Goal: Task Accomplishment & Management: Use online tool/utility

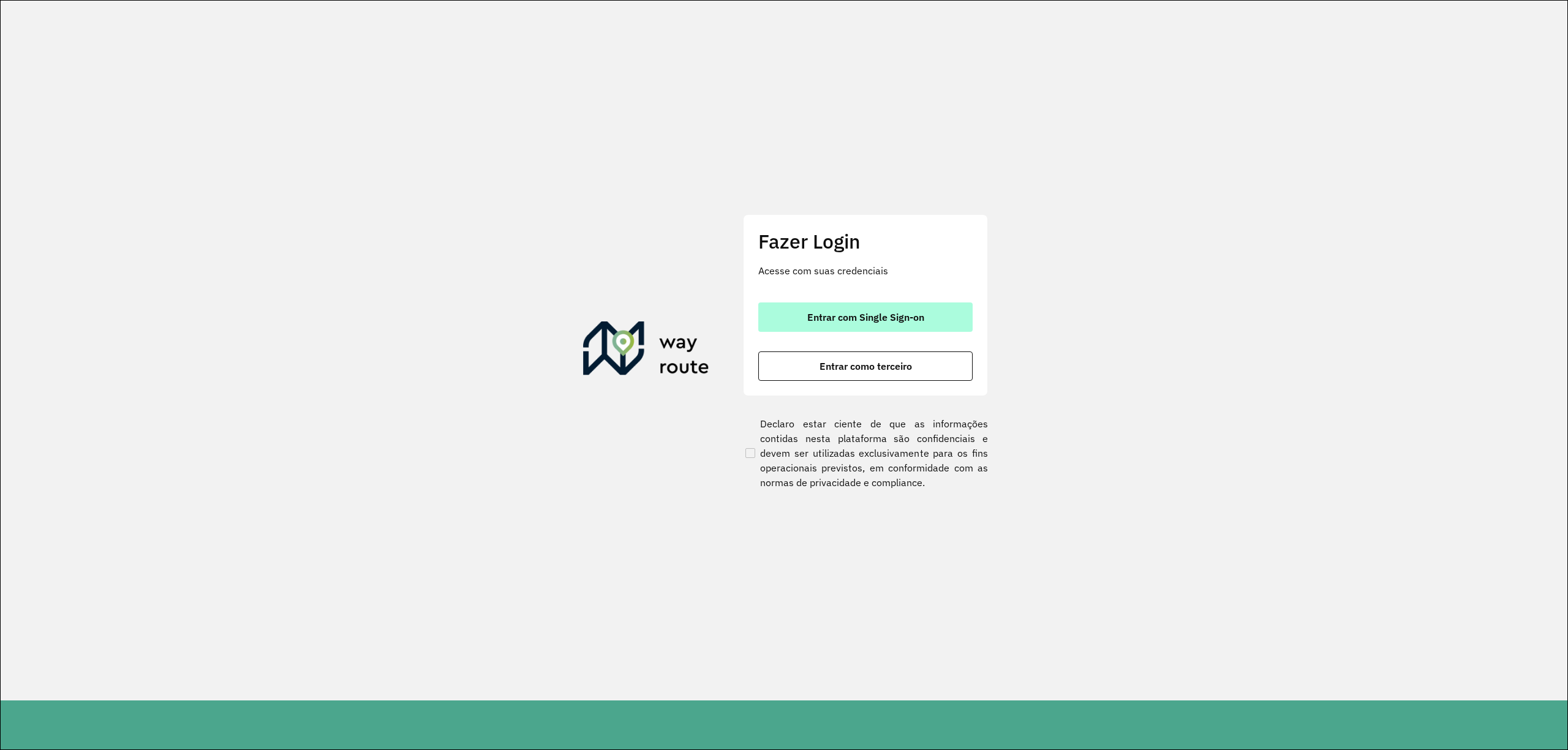
click at [906, 308] on button "Entrar com Single Sign-on" at bounding box center [865, 317] width 214 height 29
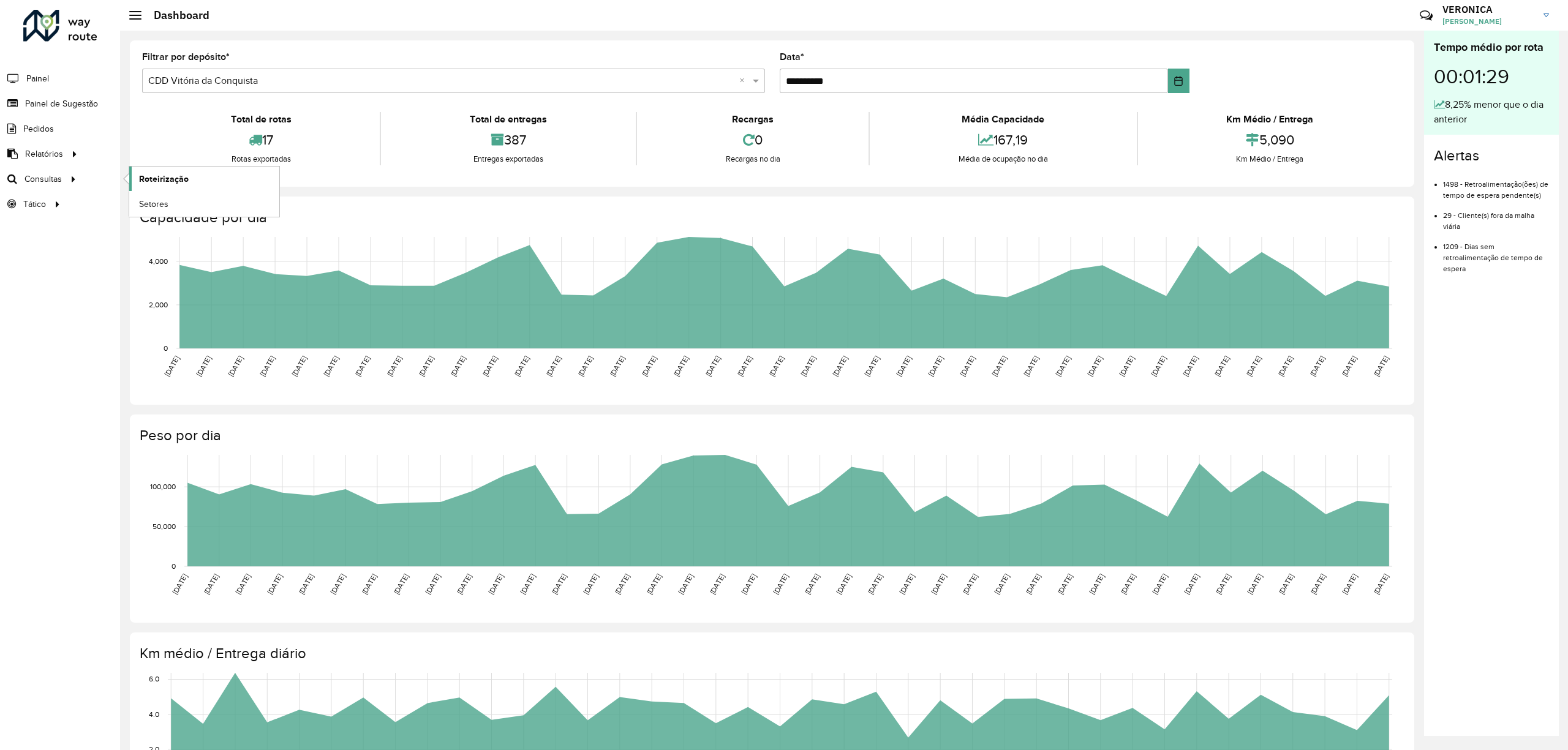
click at [181, 174] on span "Roteirização" at bounding box center [164, 178] width 50 height 13
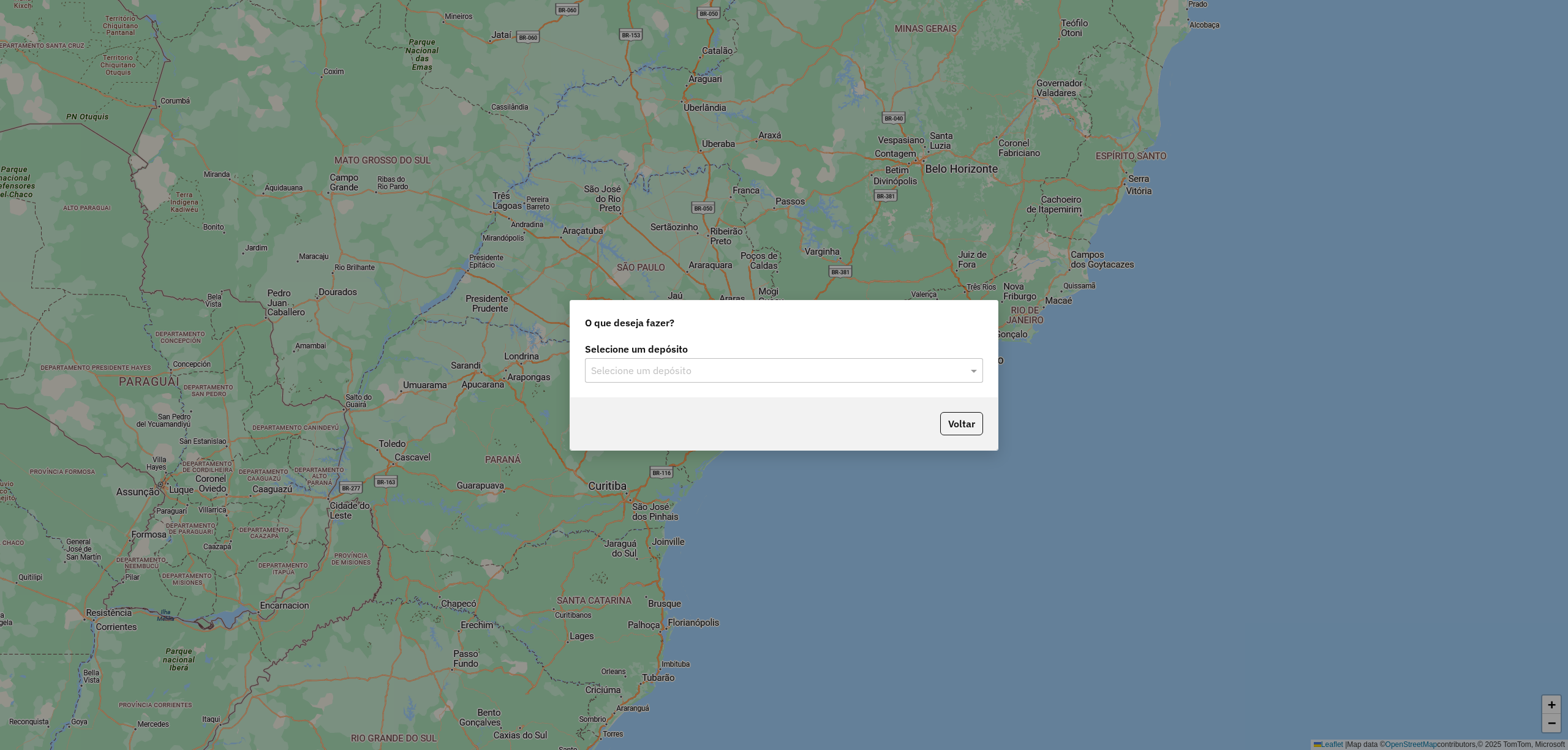
click at [689, 371] on input "text" at bounding box center [772, 371] width 362 height 15
click at [640, 420] on span "CDD Vitória da Conquista" at bounding box center [645, 426] width 109 height 11
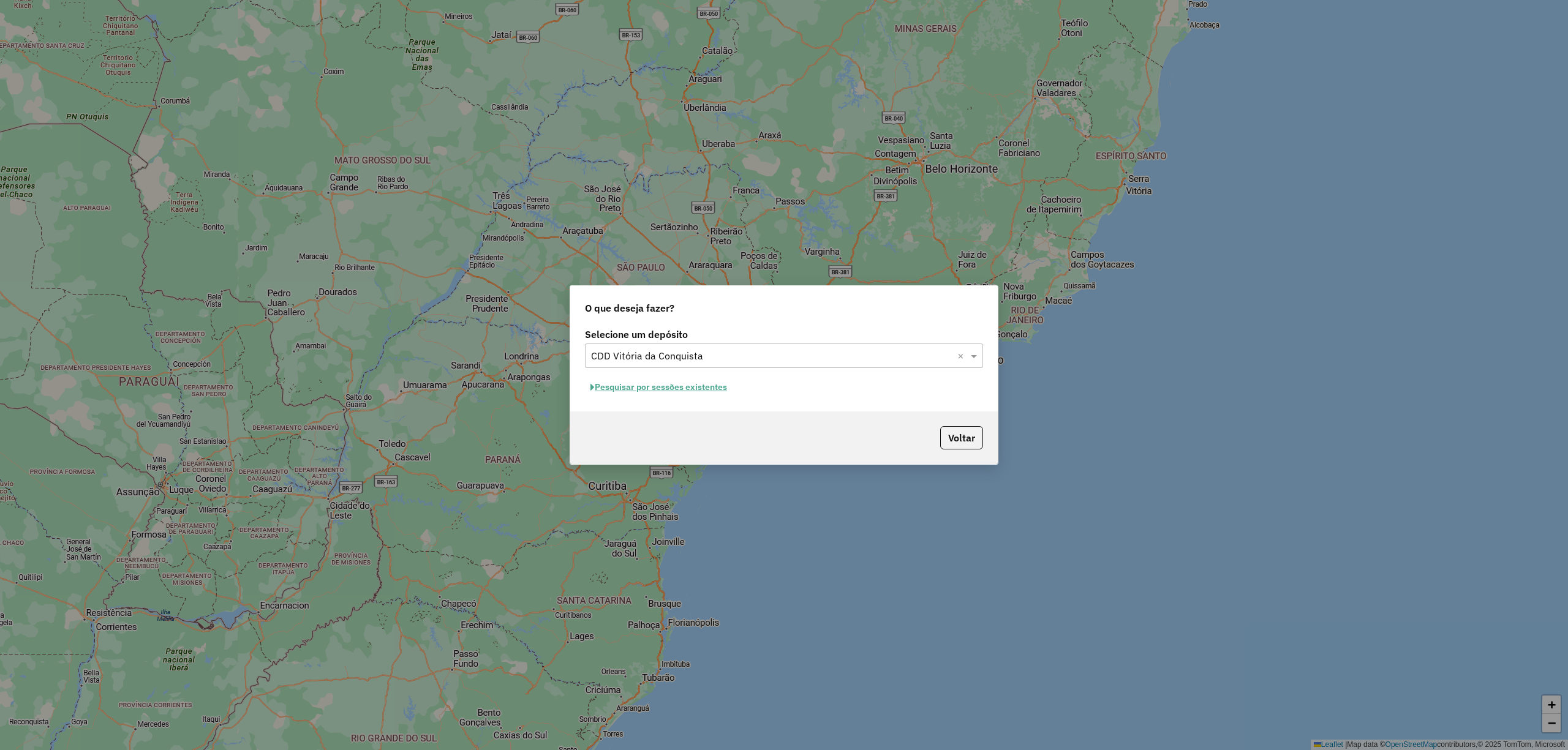
click at [624, 382] on button "Pesquisar por sessões existentes" at bounding box center [659, 387] width 147 height 19
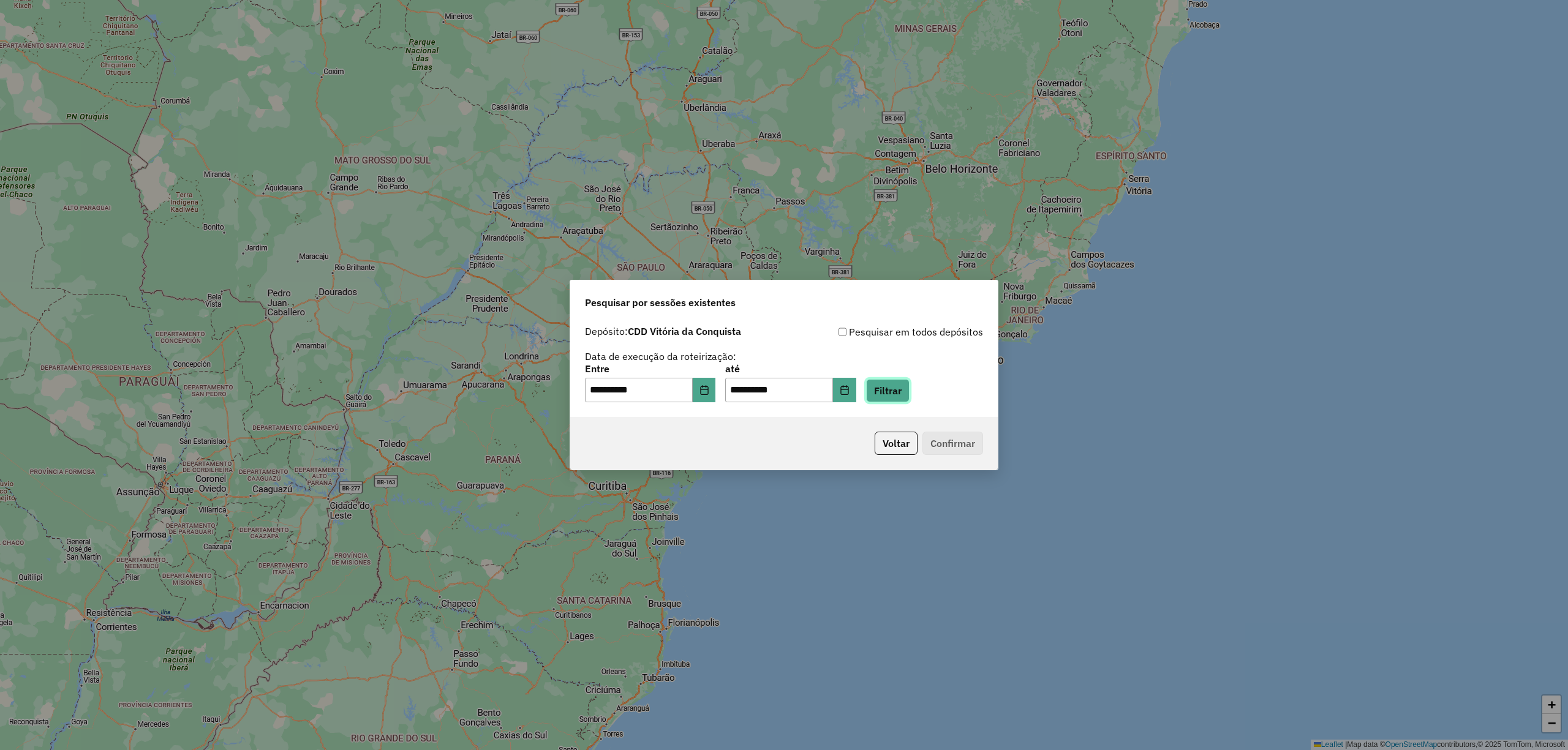
click at [910, 397] on button "Filtrar" at bounding box center [888, 390] width 44 height 23
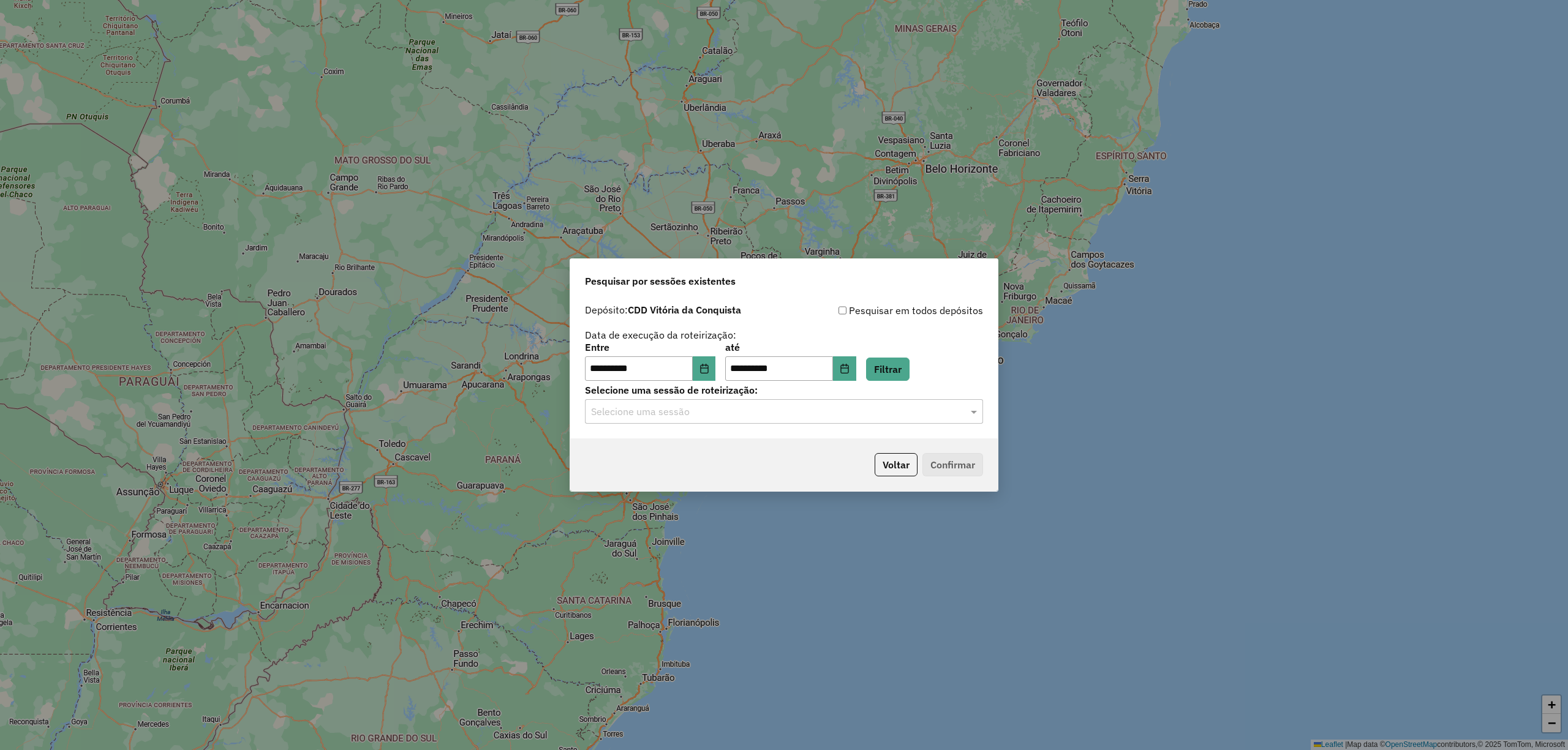
click at [686, 418] on input "text" at bounding box center [772, 412] width 362 height 15
click at [670, 448] on span "1275893 - 15/09/2025 16:17 (Rota | AS)" at bounding box center [699, 447] width 218 height 11
click at [950, 461] on button "Confirmar" at bounding box center [952, 464] width 60 height 23
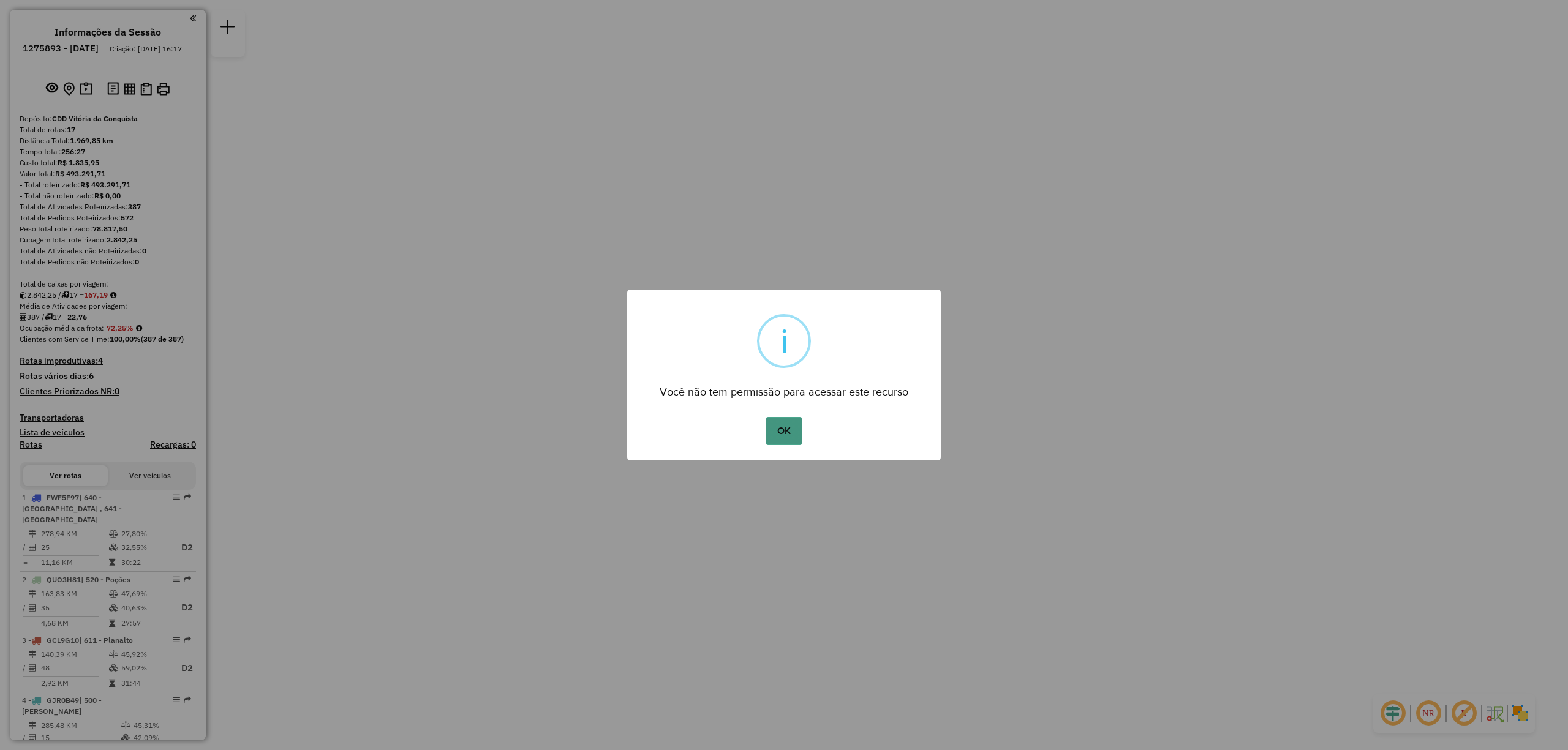
click at [783, 432] on button "OK" at bounding box center [784, 431] width 36 height 28
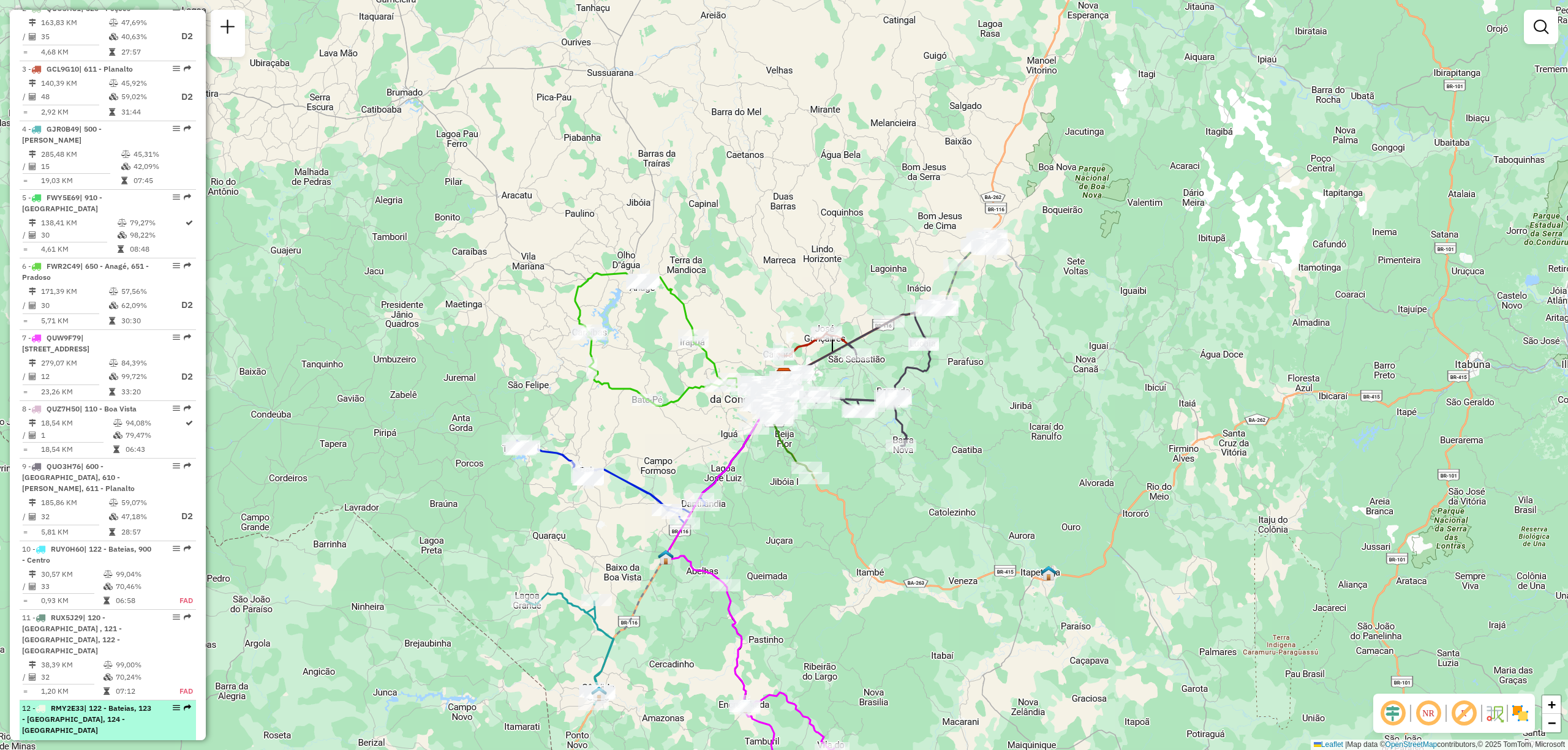
scroll to position [816, 0]
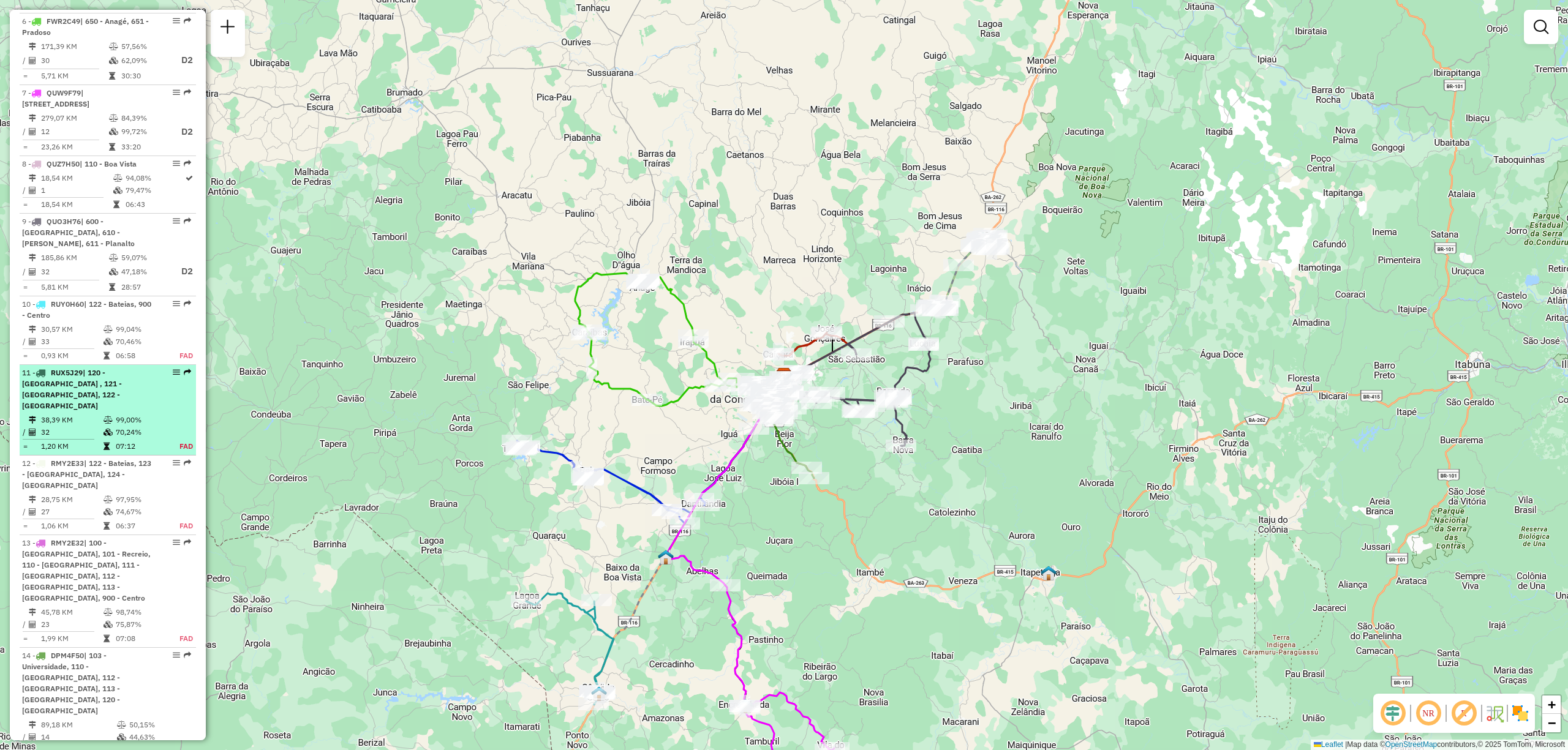
click at [70, 399] on span "| 120 - Patagónia , 121 - Patagônia, 122 - Bateias" at bounding box center [72, 389] width 100 height 42
select select "**********"
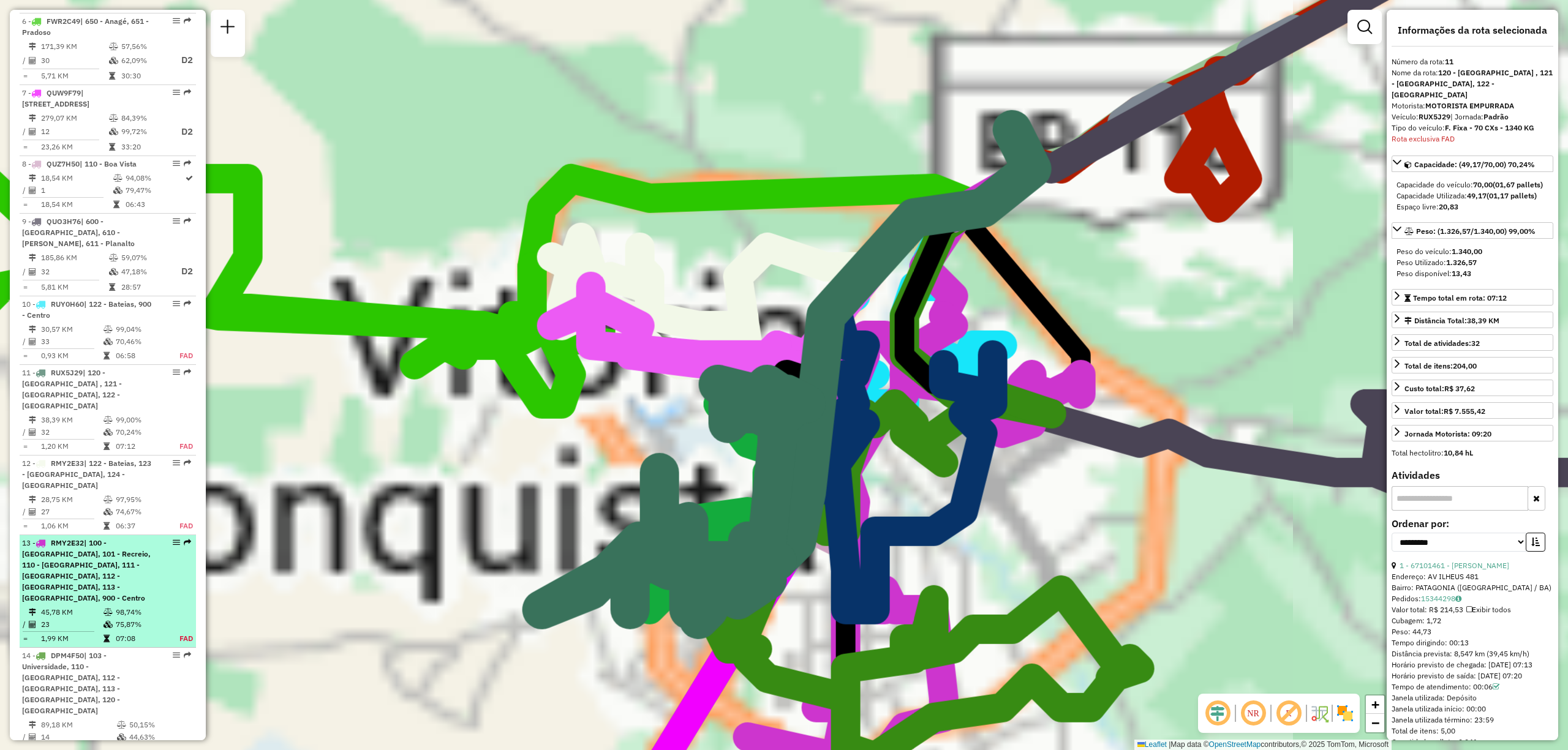
scroll to position [1021, 0]
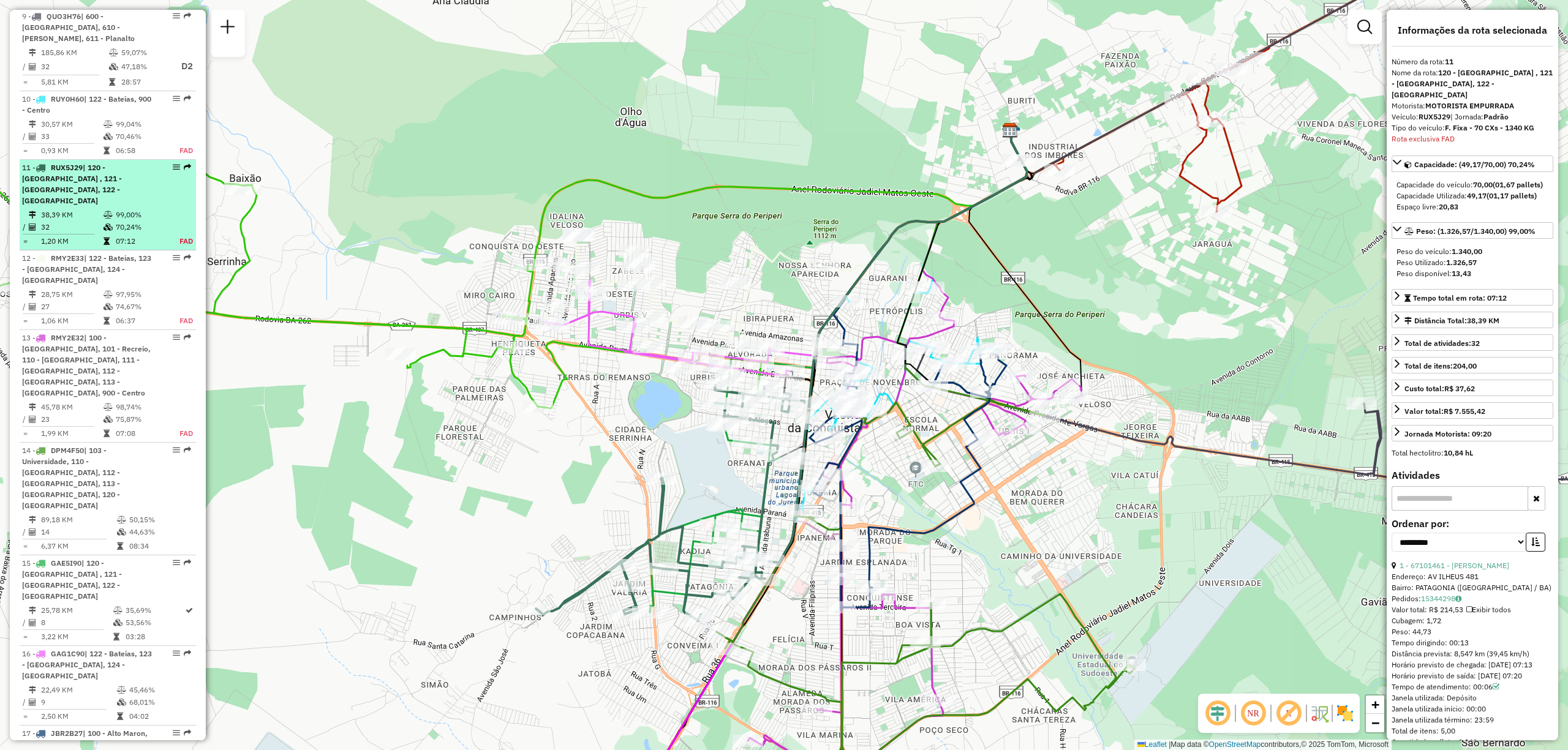
click at [56, 209] on td "38,39 KM" at bounding box center [72, 215] width 62 height 12
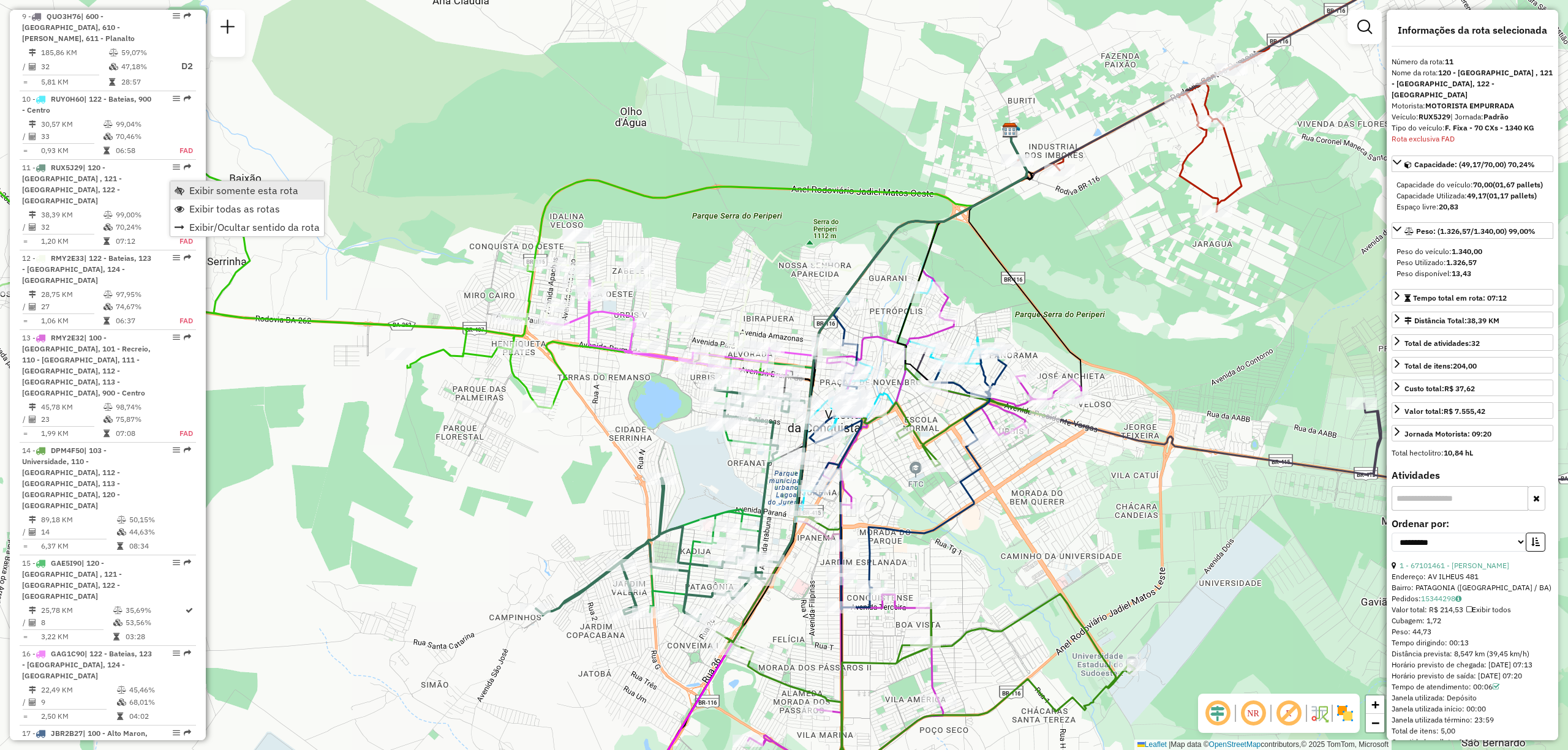
click at [197, 191] on span "Exibir somente esta rota" at bounding box center [244, 190] width 109 height 10
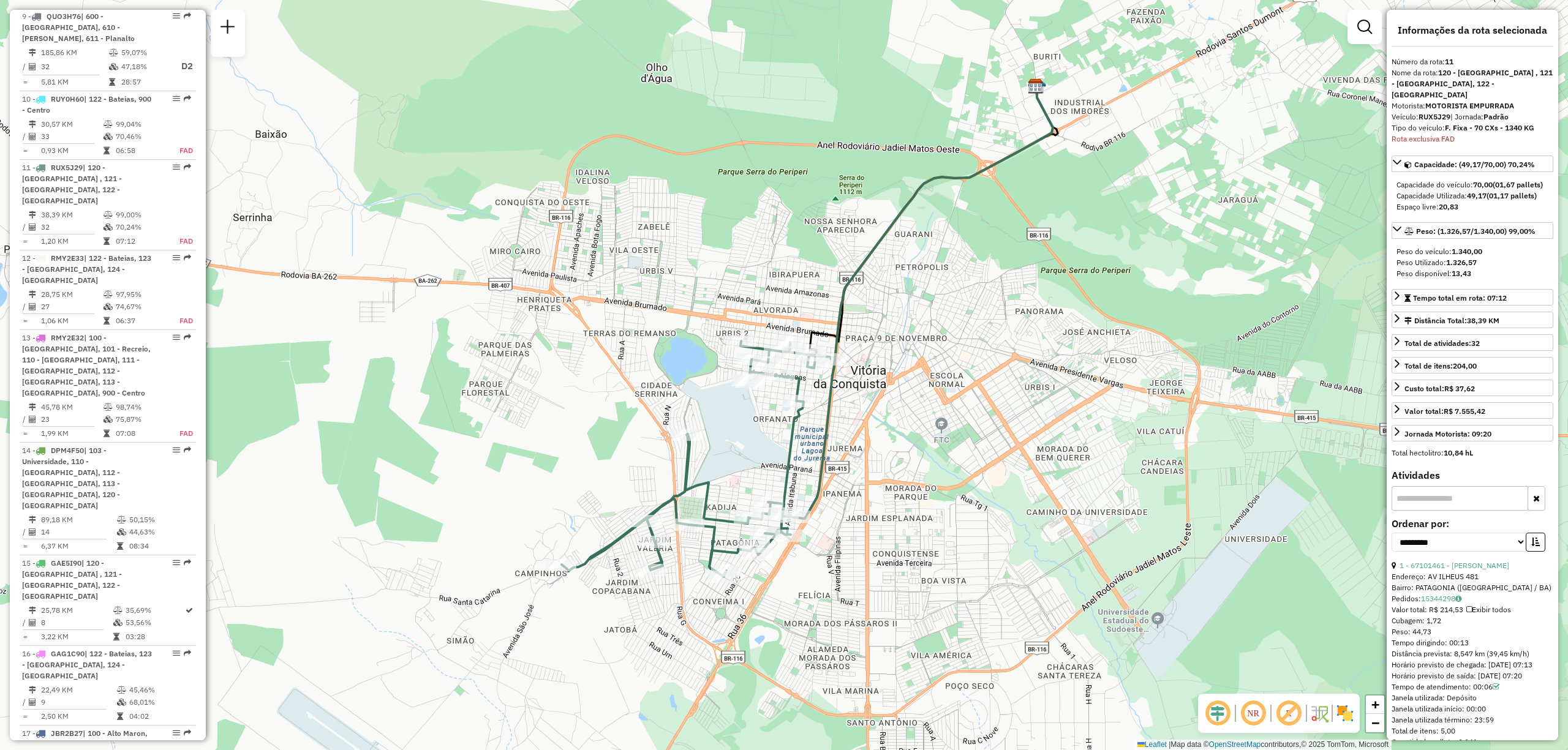
drag, startPoint x: 928, startPoint y: 404, endPoint x: 912, endPoint y: 383, distance: 26.4
click at [953, 361] on div "Janela de atendimento Grade de atendimento Capacidade Transportadoras Veículos …" at bounding box center [784, 375] width 1568 height 750
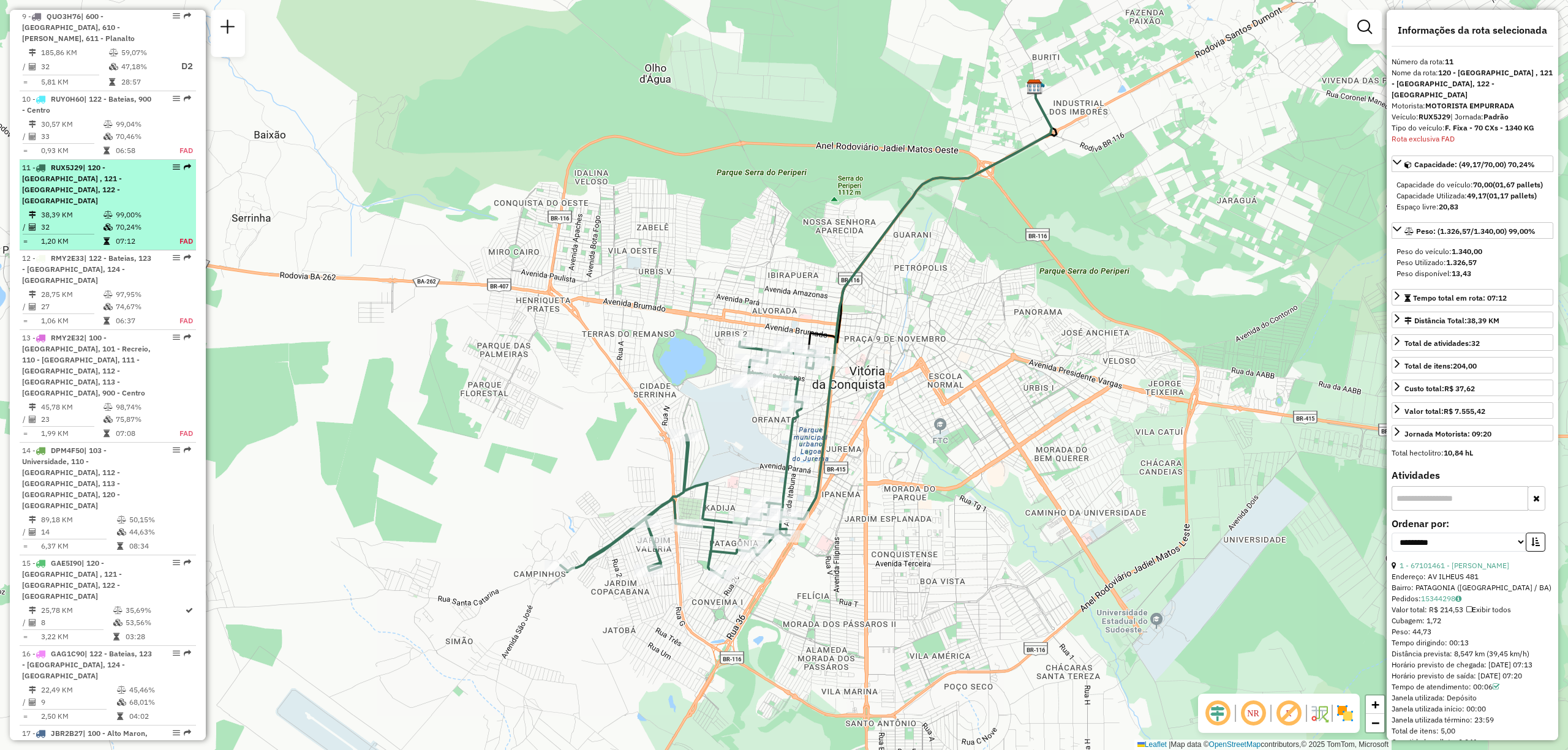
click at [72, 189] on span "| 120 - Patagónia , 121 - Patagônia, 122 - Bateias" at bounding box center [72, 184] width 100 height 42
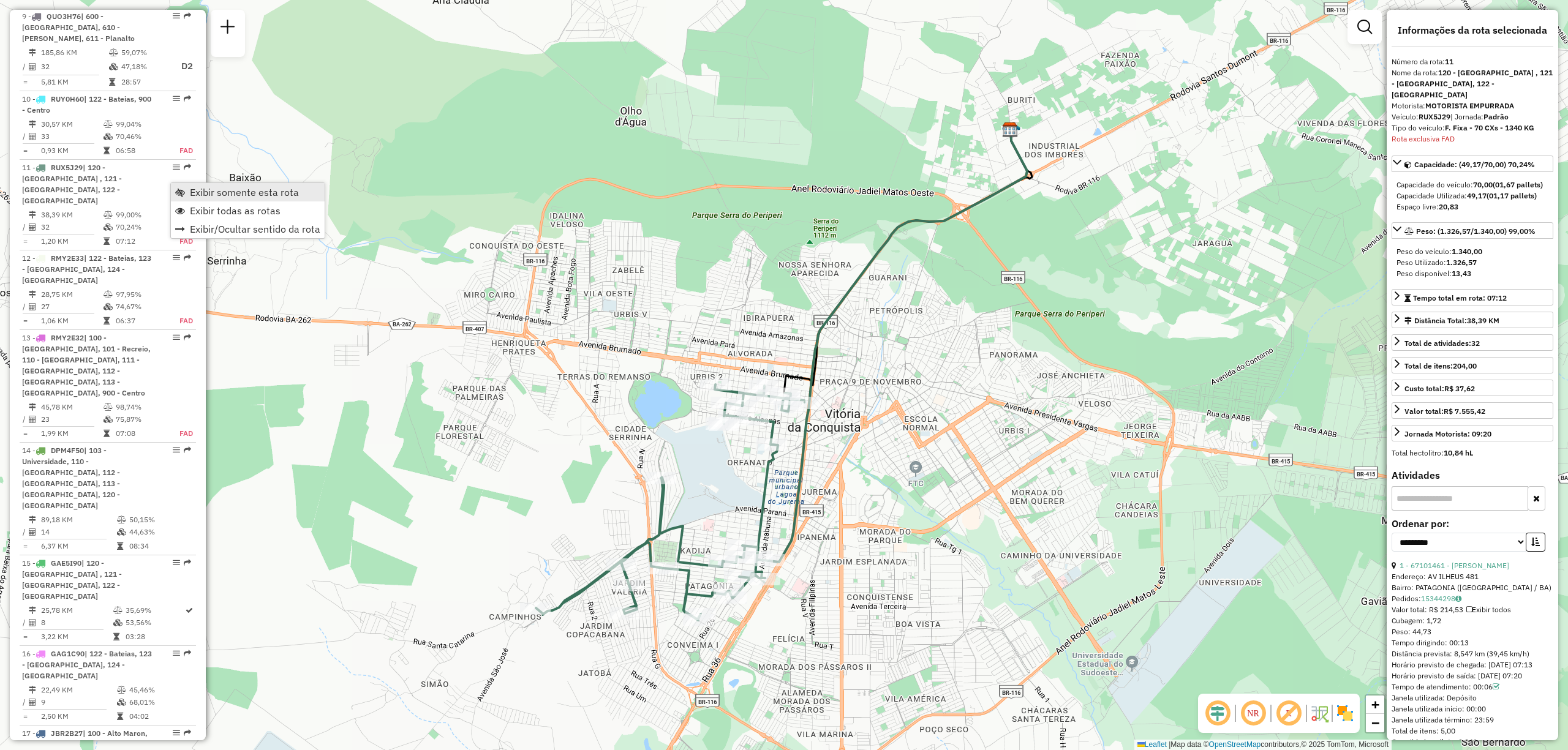
click at [187, 191] on link "Exibir somente esta rota" at bounding box center [248, 192] width 154 height 19
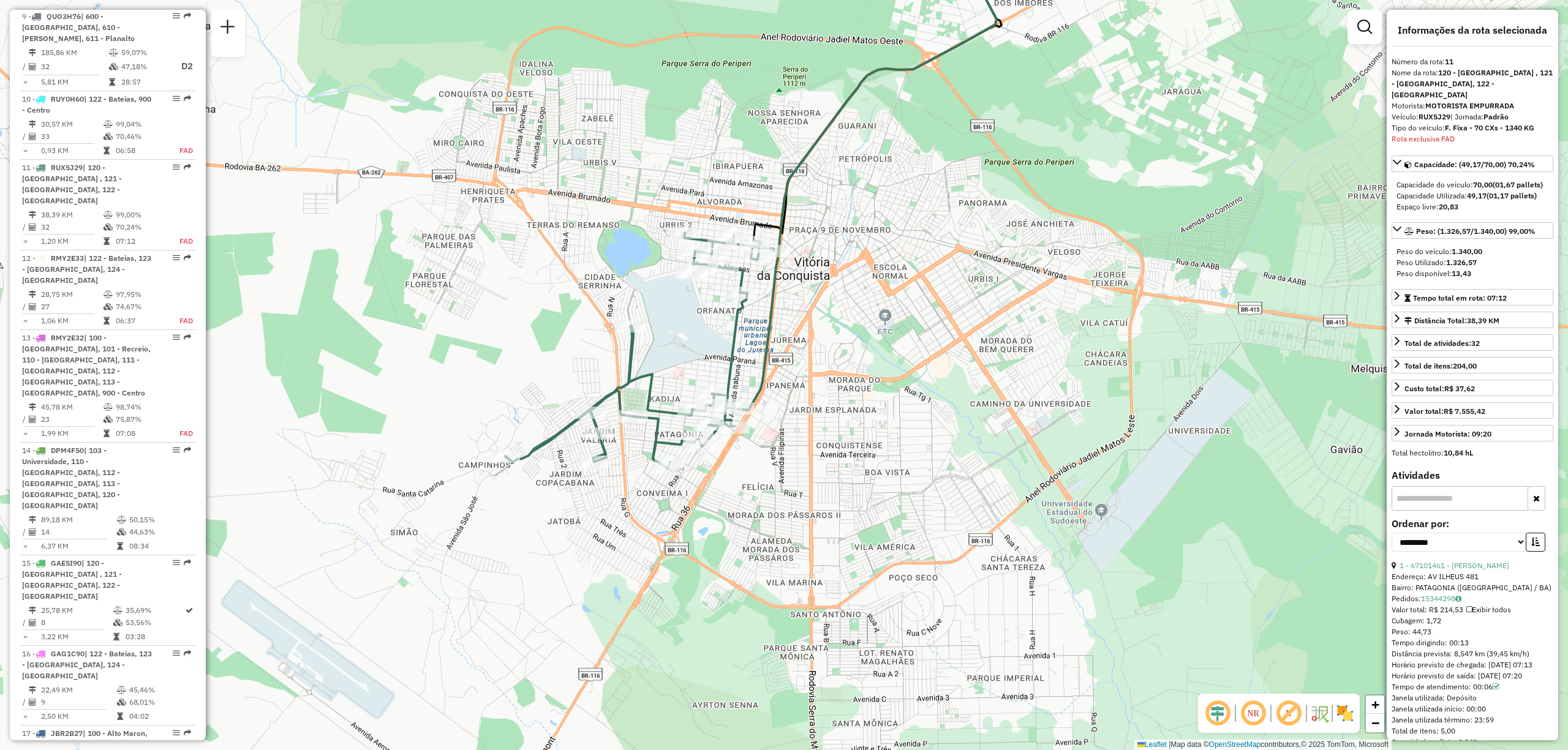
drag, startPoint x: 863, startPoint y: 558, endPoint x: 832, endPoint y: 406, distance: 155.1
click at [832, 406] on div "Janela de atendimento Grade de atendimento Capacidade Transportadoras Veículos …" at bounding box center [784, 375] width 1568 height 750
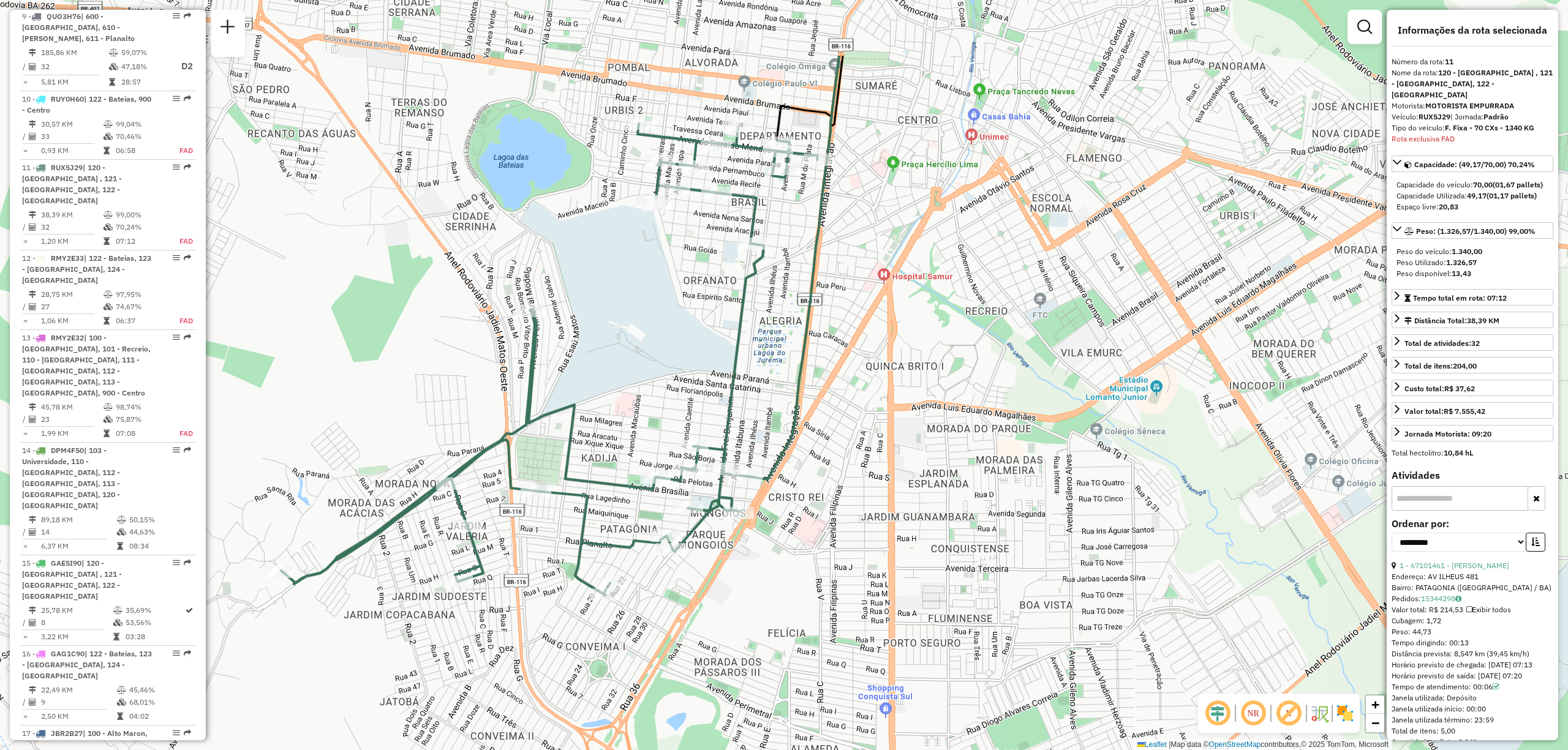
drag, startPoint x: 622, startPoint y: 179, endPoint x: 613, endPoint y: 310, distance: 131.3
click at [613, 310] on div "Janela de atendimento Grade de atendimento Capacidade Transportadoras Veículos …" at bounding box center [784, 375] width 1568 height 750
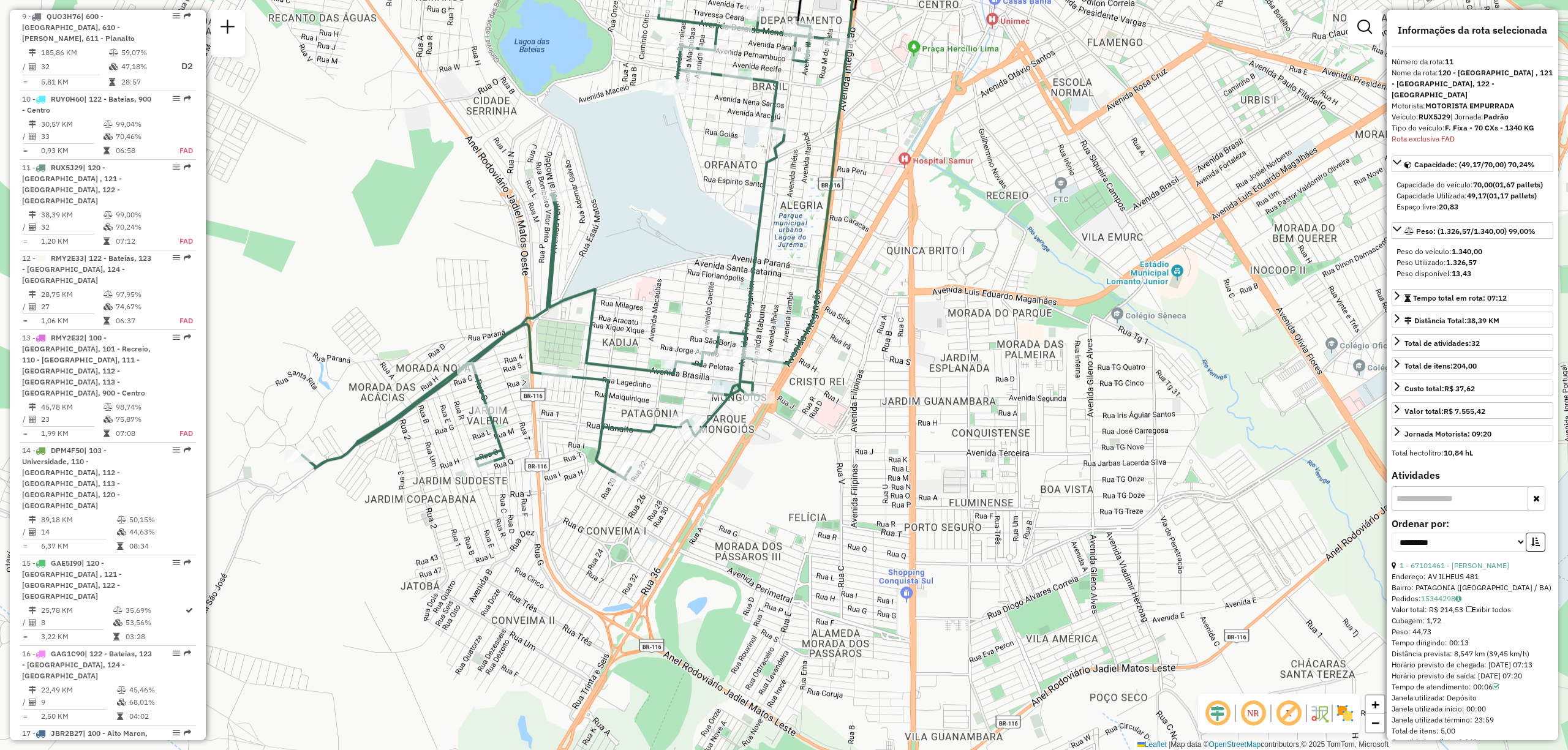
drag, startPoint x: 711, startPoint y: 412, endPoint x: 636, endPoint y: 129, distance: 292.8
click at [636, 129] on div "Janela de atendimento Grade de atendimento Capacidade Transportadoras Veículos …" at bounding box center [784, 375] width 1568 height 750
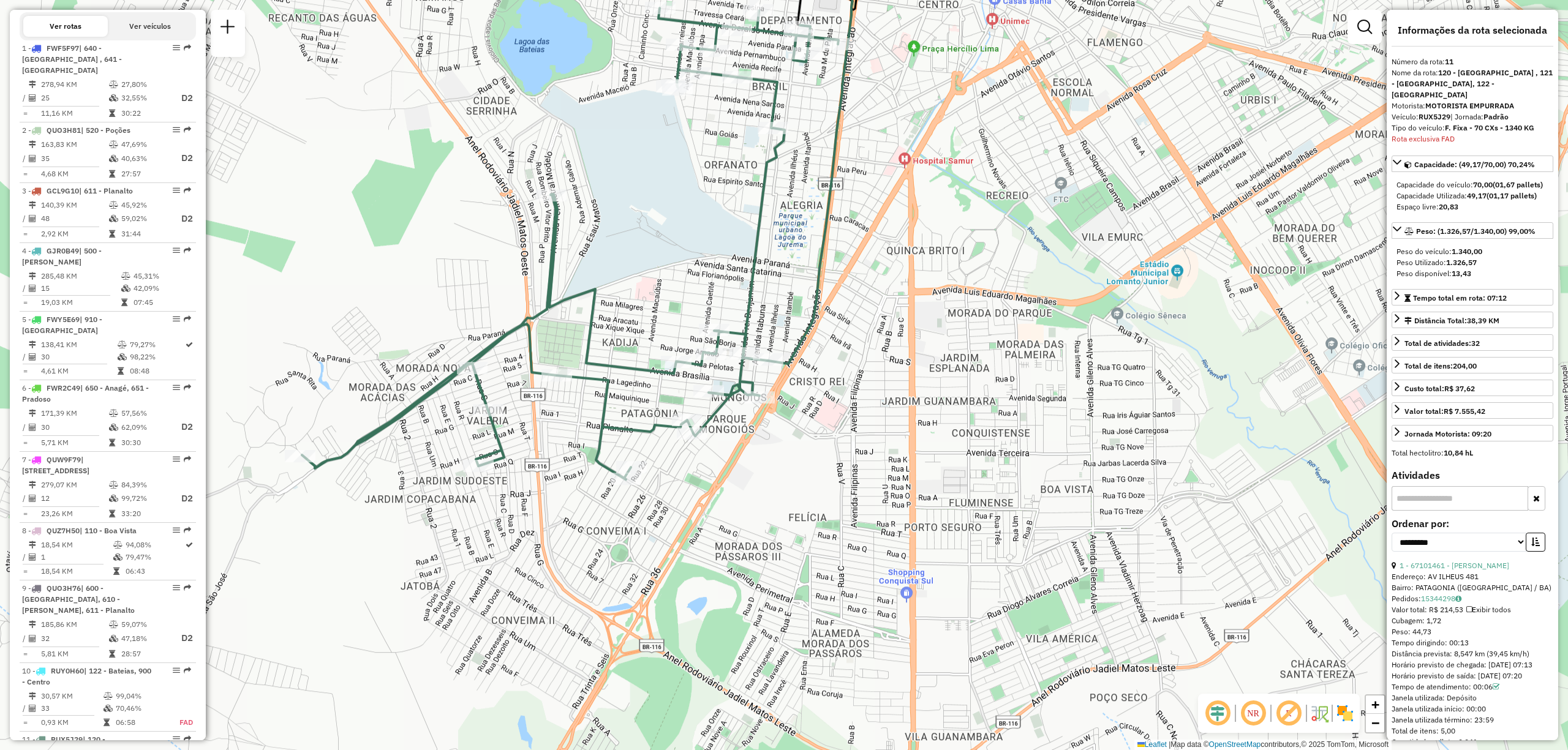
scroll to position [204, 0]
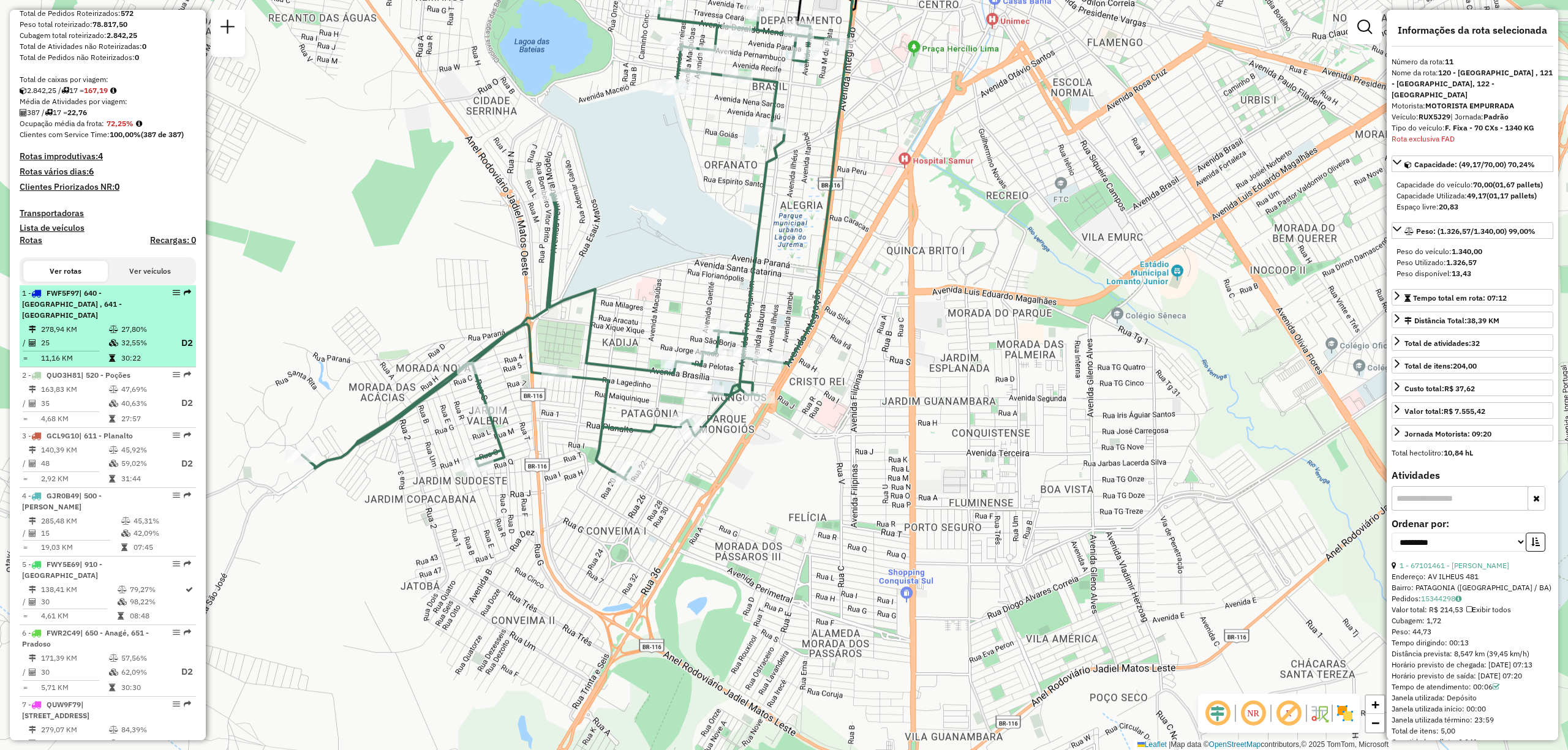
click at [111, 323] on td at bounding box center [114, 329] width 12 height 12
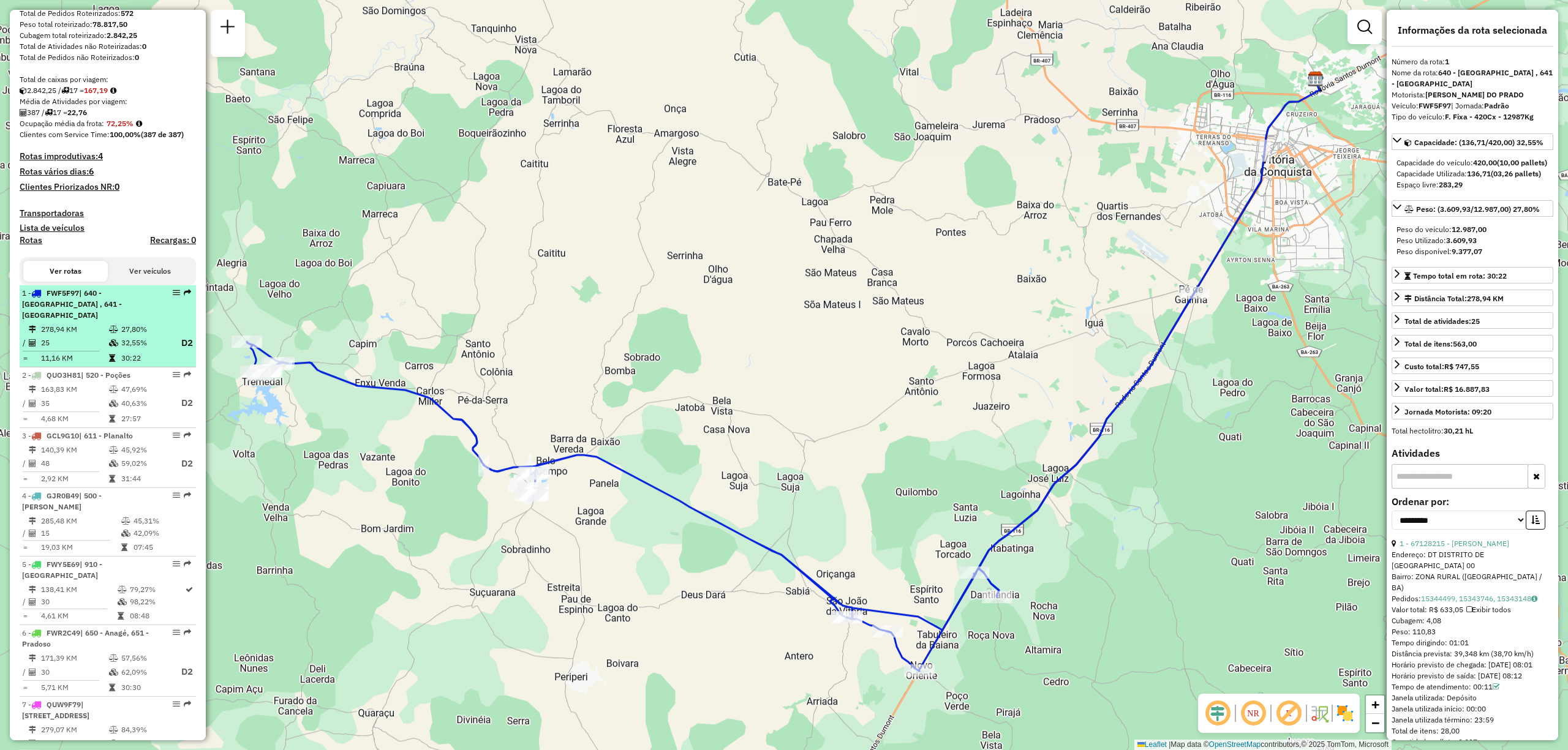
drag, startPoint x: 165, startPoint y: 306, endPoint x: 165, endPoint y: 295, distance: 11.0
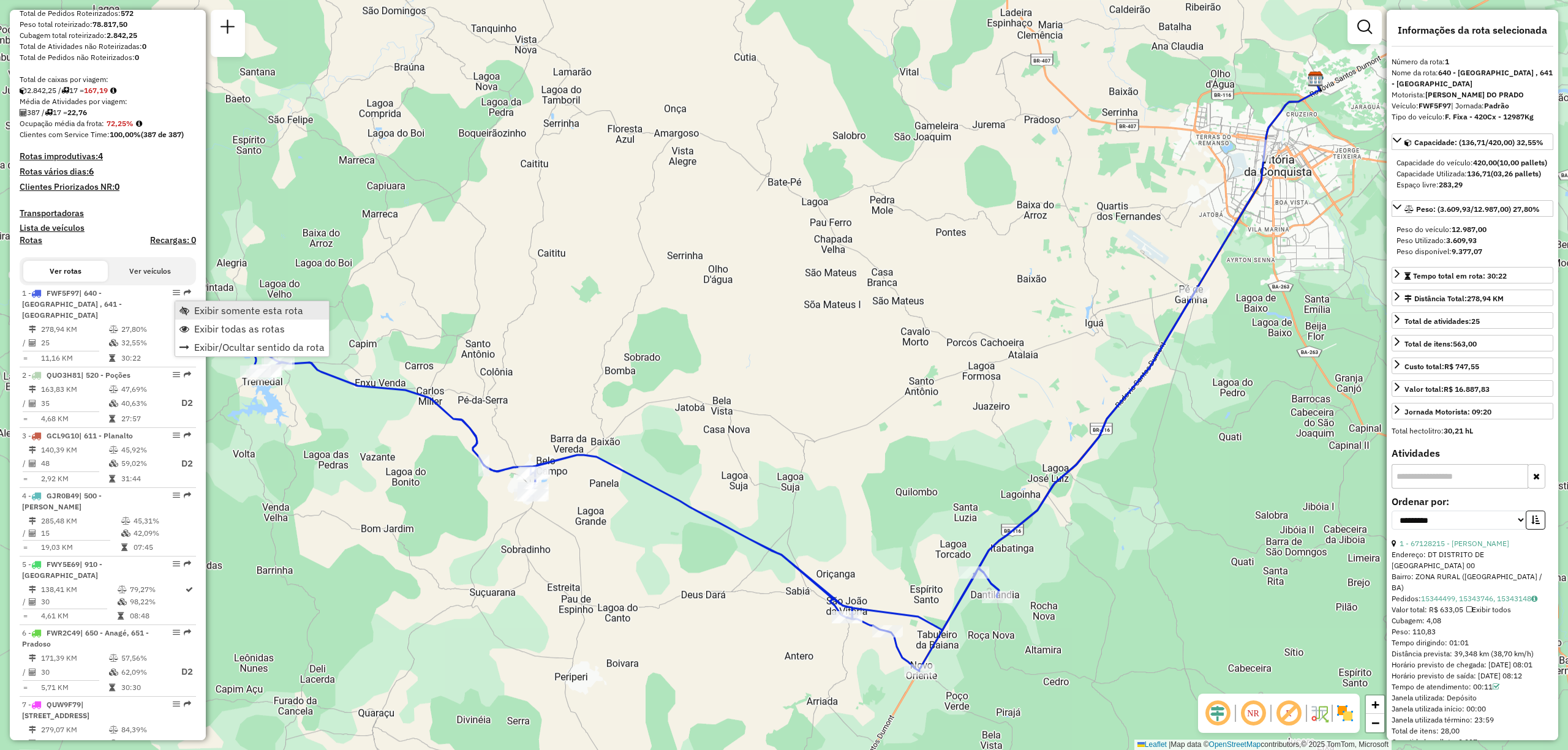
click at [188, 306] on span "Exibir somente esta rota" at bounding box center [184, 310] width 10 height 10
click at [177, 314] on span "Exibir somente esta rota" at bounding box center [179, 311] width 10 height 10
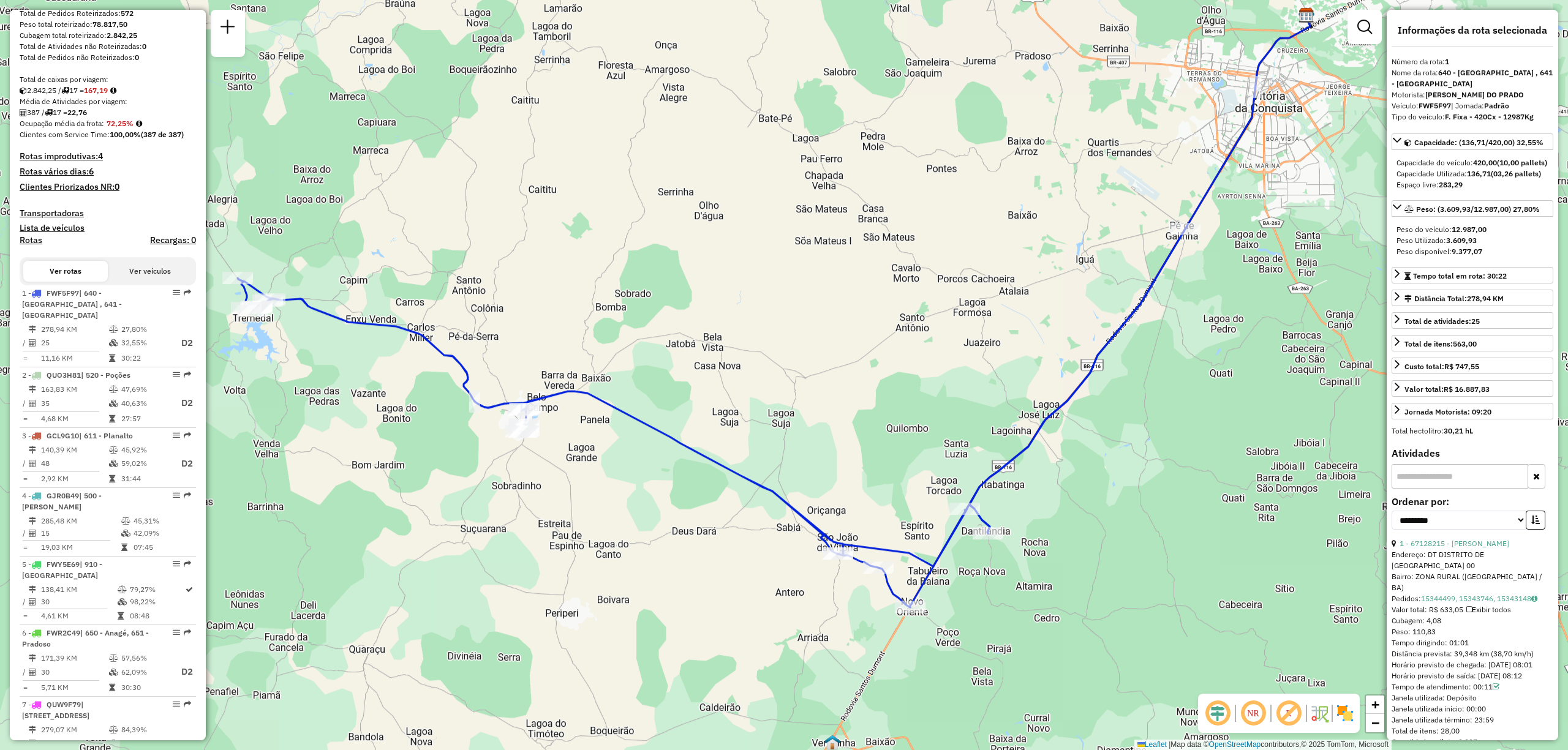
drag, startPoint x: 894, startPoint y: 381, endPoint x: 885, endPoint y: 317, distance: 64.6
click at [885, 317] on div "Janela de atendimento Grade de atendimento Capacidade Transportadoras Veículos …" at bounding box center [784, 375] width 1568 height 750
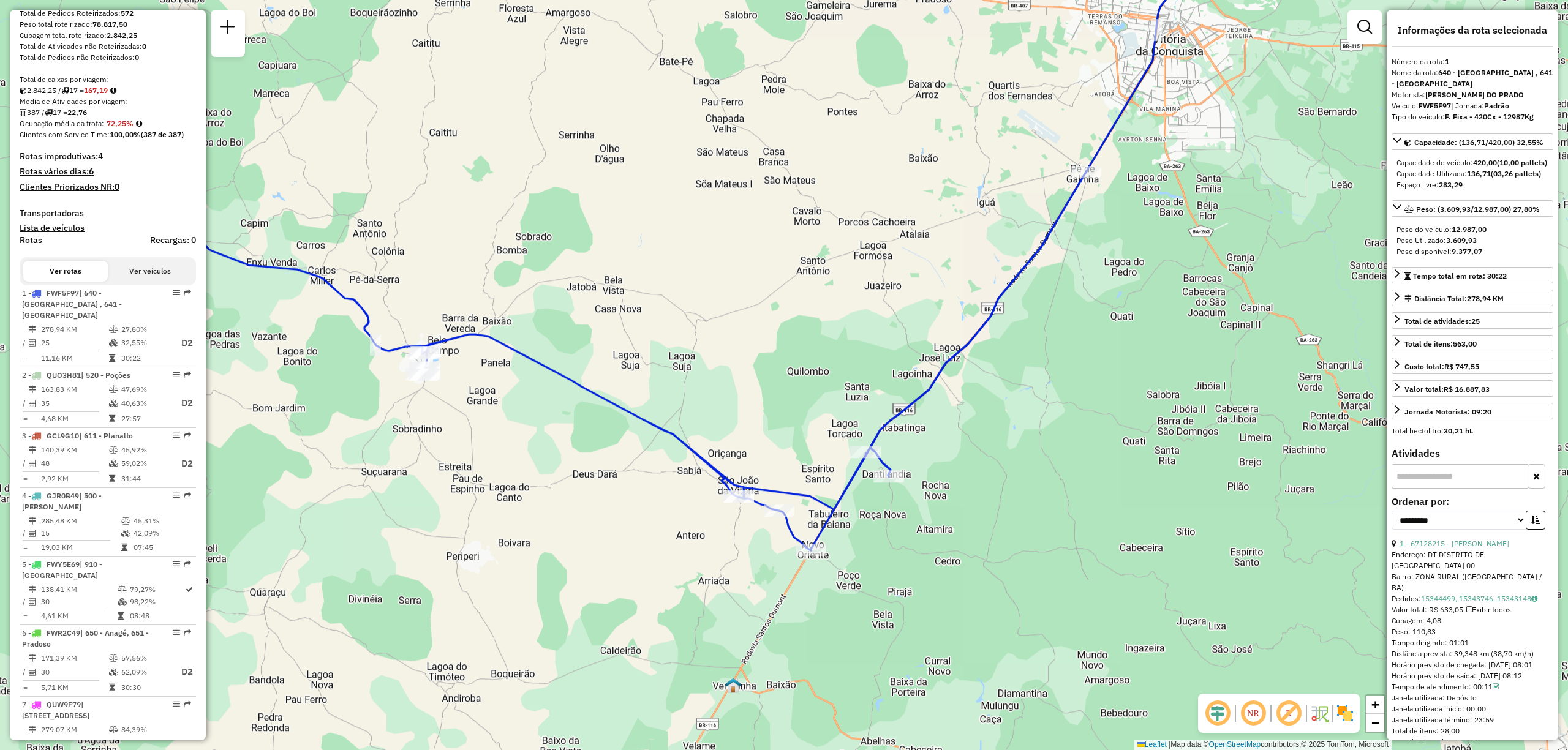
drag, startPoint x: 1143, startPoint y: 523, endPoint x: 1056, endPoint y: 461, distance: 106.8
click at [1056, 461] on div "Janela de atendimento Grade de atendimento Capacidade Transportadoras Veículos …" at bounding box center [784, 375] width 1568 height 750
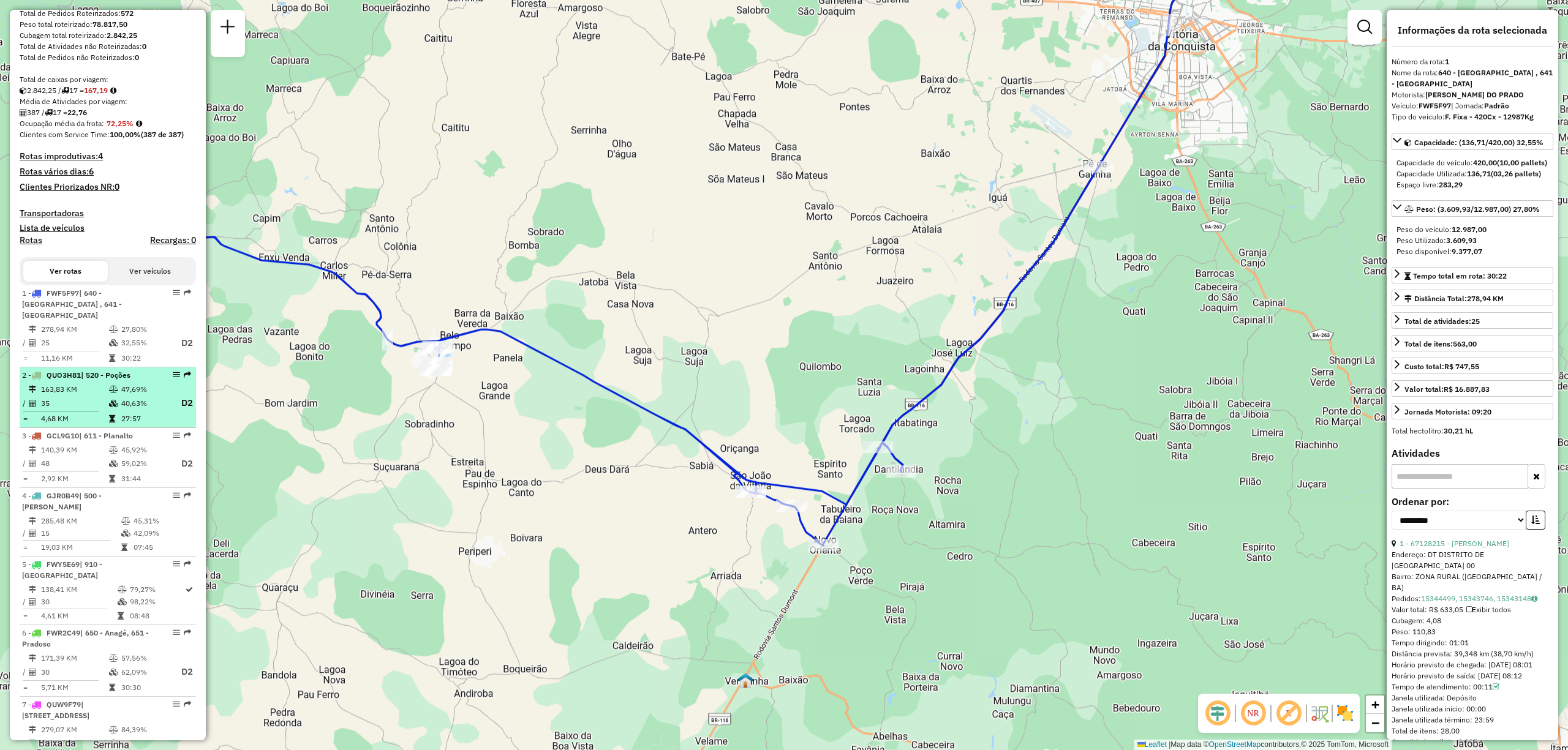
click at [103, 402] on td "35" at bounding box center [74, 403] width 68 height 15
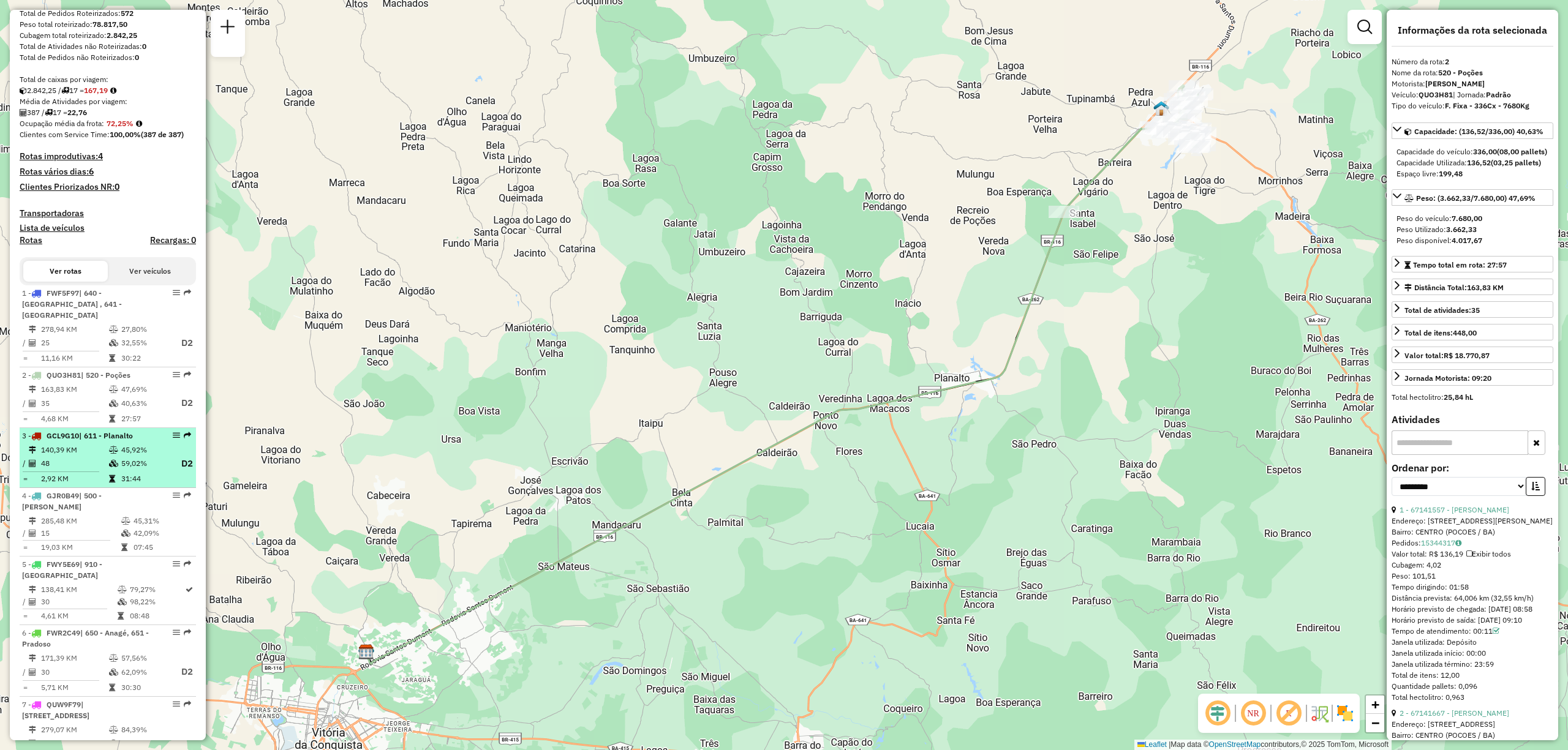
click at [80, 458] on td "48" at bounding box center [74, 464] width 68 height 15
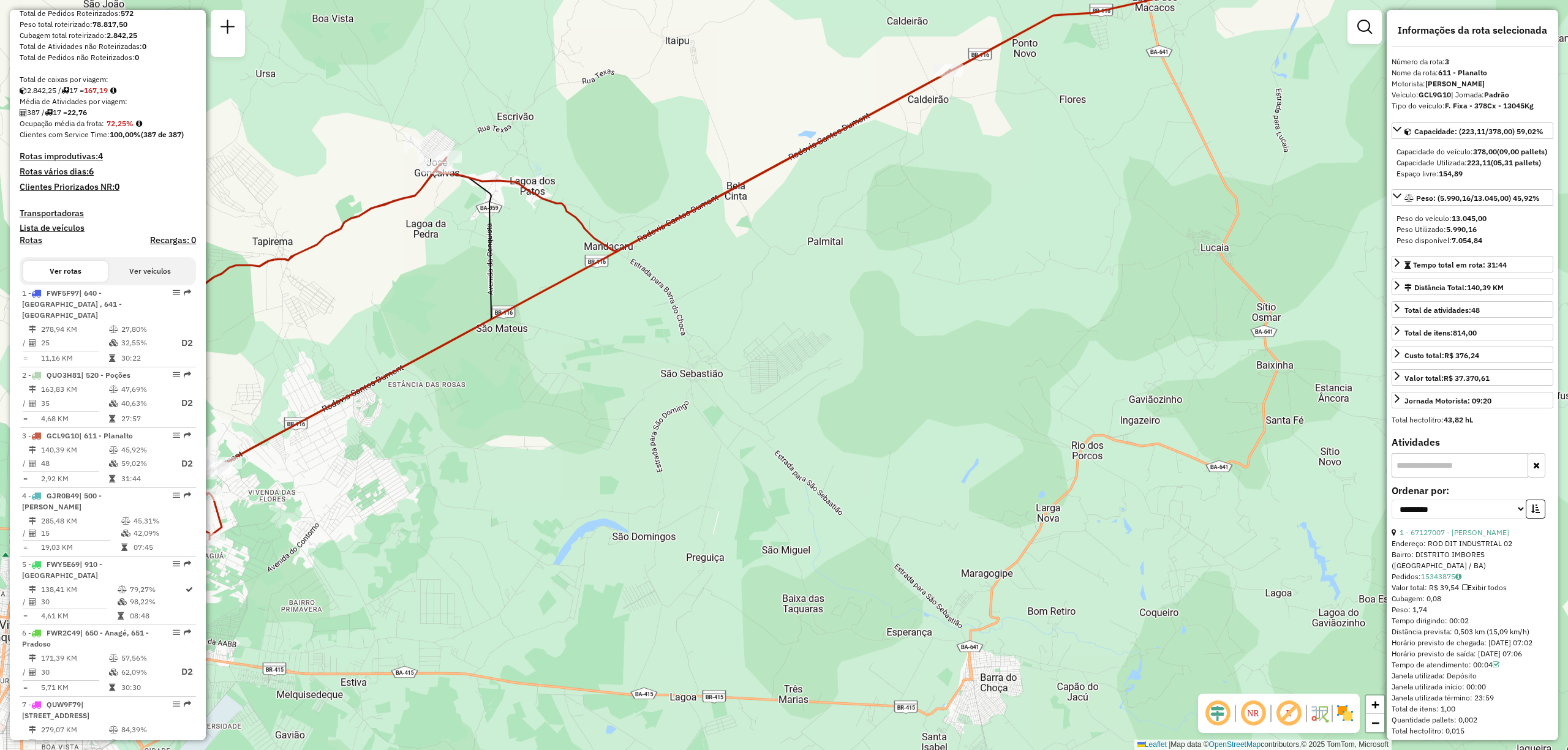
drag, startPoint x: 1219, startPoint y: 383, endPoint x: 1163, endPoint y: 231, distance: 162.0
click at [1163, 231] on div "Janela de atendimento Grade de atendimento Capacidade Transportadoras Veículos …" at bounding box center [784, 375] width 1568 height 750
click at [60, 469] on td "48" at bounding box center [74, 464] width 68 height 15
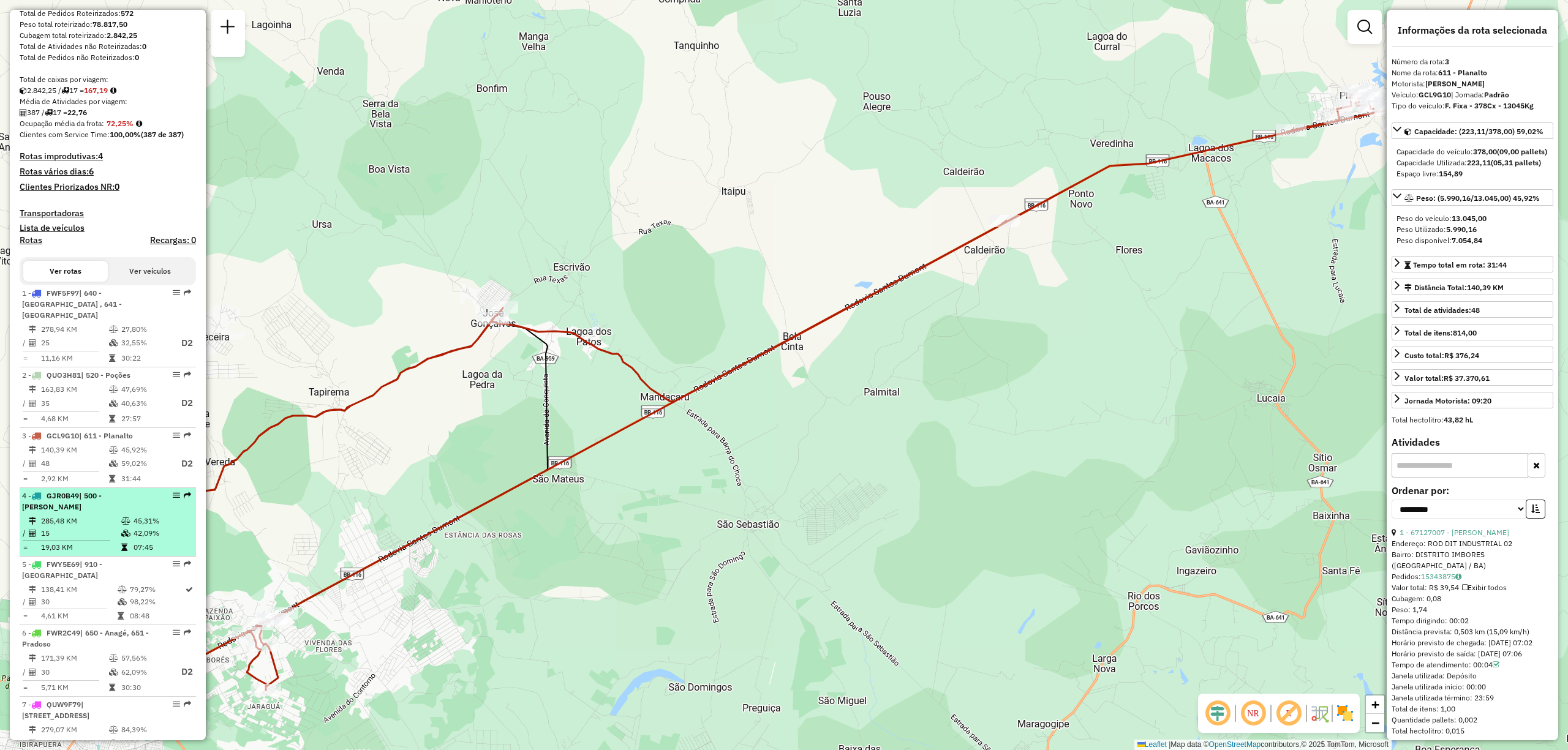
click at [103, 534] on td "15" at bounding box center [80, 533] width 80 height 12
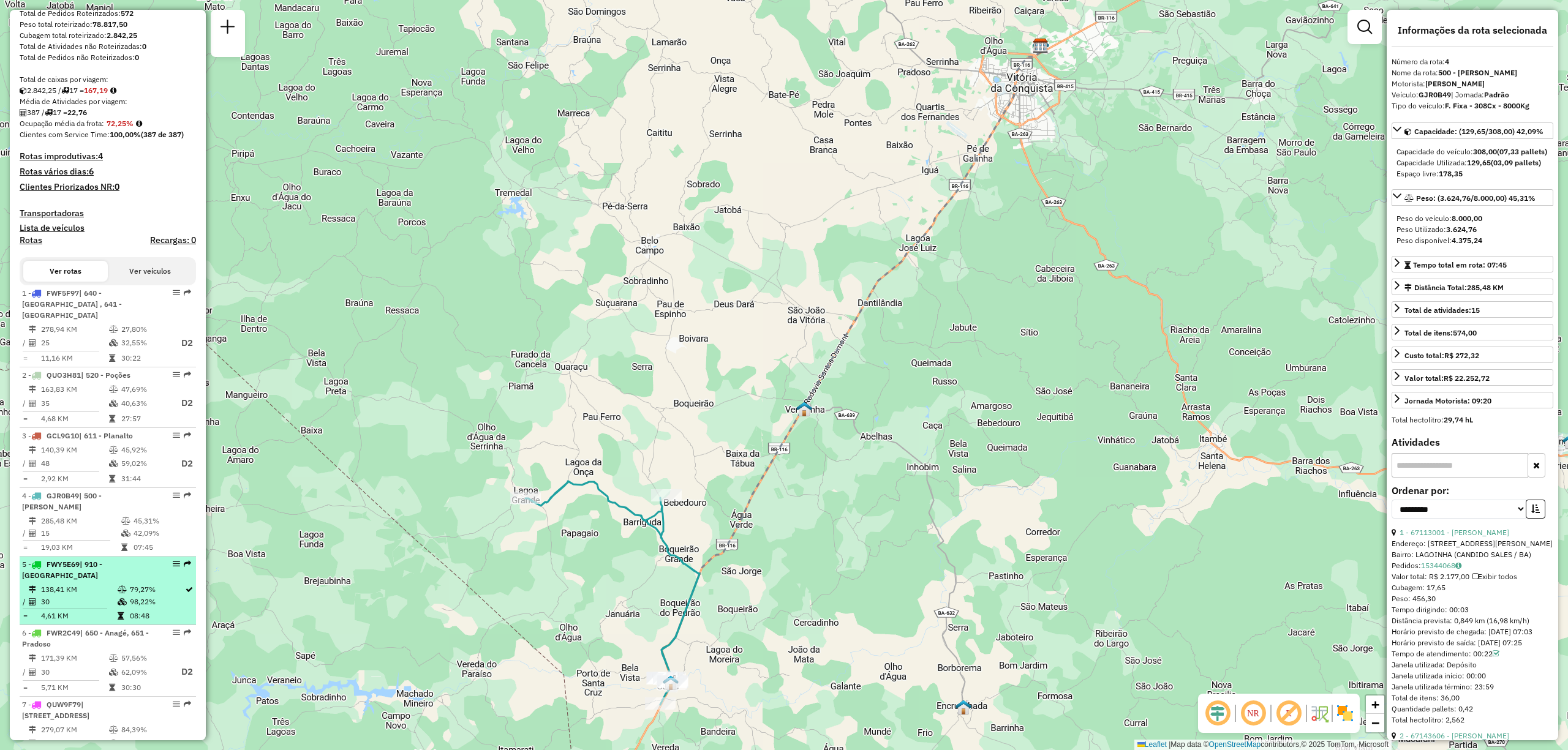
click at [65, 577] on div "5 - FWY5E69 | 910 - Centro de Poções" at bounding box center [87, 570] width 130 height 22
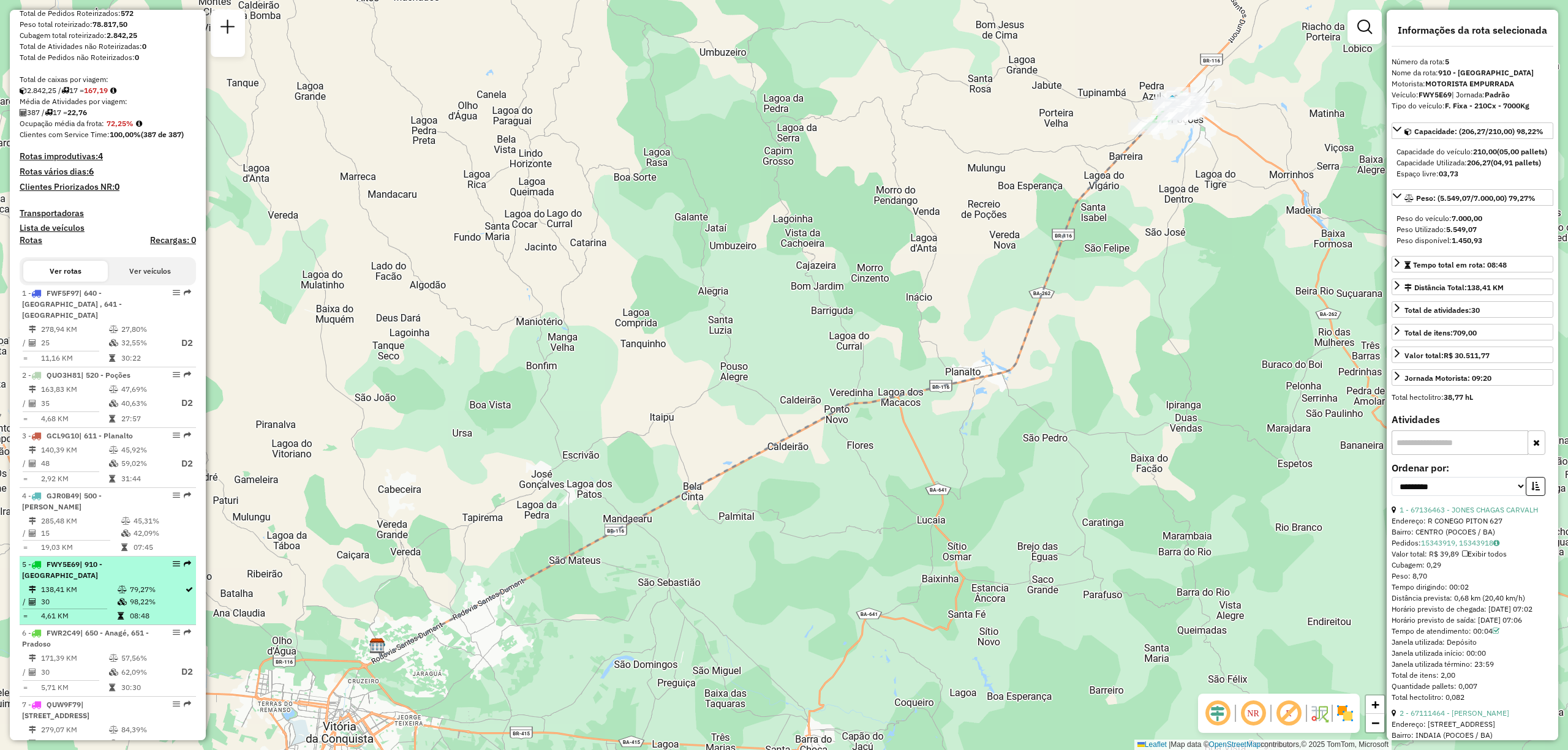
scroll to position [286, 0]
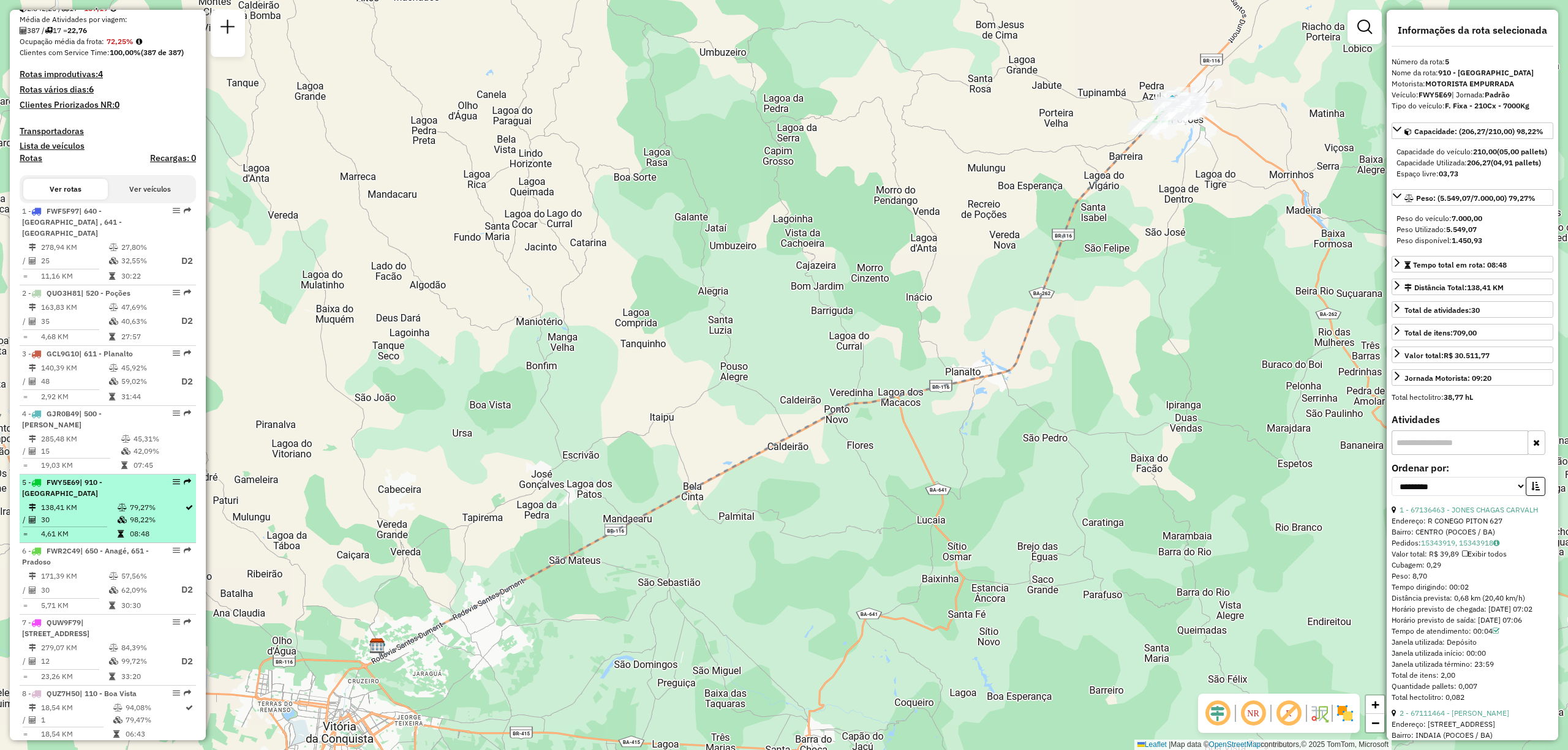
click at [104, 501] on li "5 - FWY5E69 | 910 - Centro de Poções 138,41 KM 79,27% / 30 98,22% = 4,61 KM 08:…" at bounding box center [108, 508] width 177 height 68
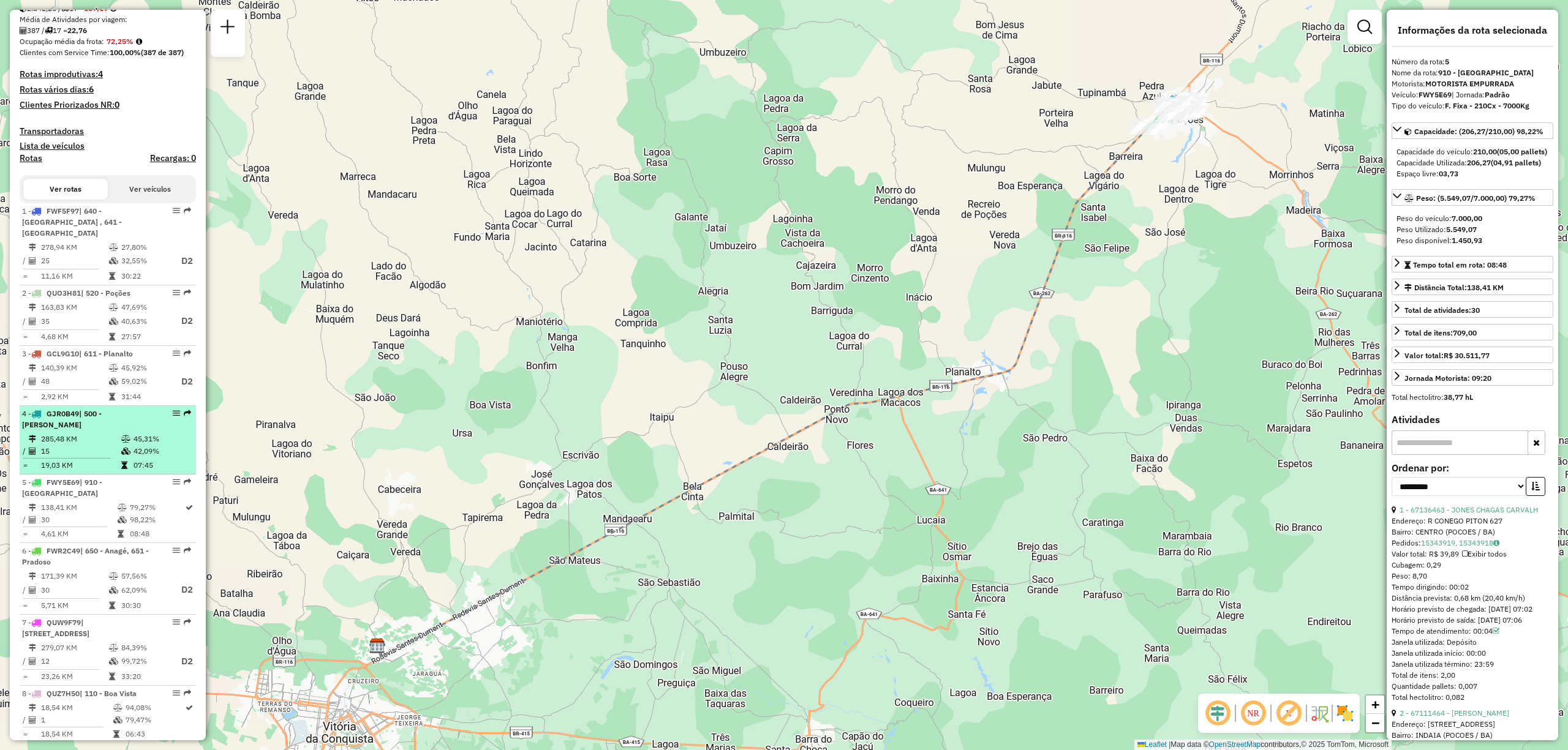
click at [54, 430] on div "4 - GJR0B49 | 500 - Cândido Sales" at bounding box center [87, 419] width 130 height 22
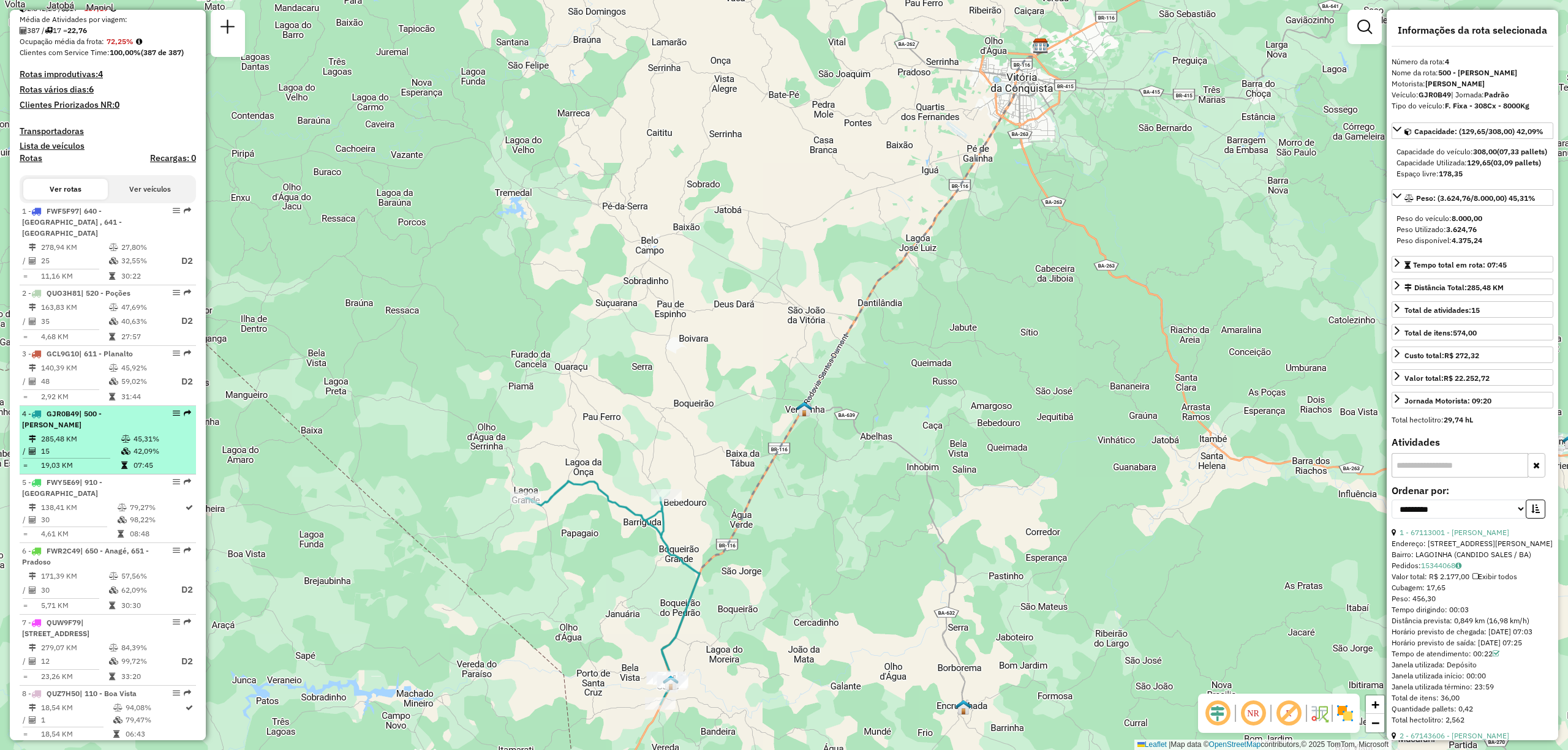
click at [81, 447] on td "15" at bounding box center [80, 451] width 80 height 12
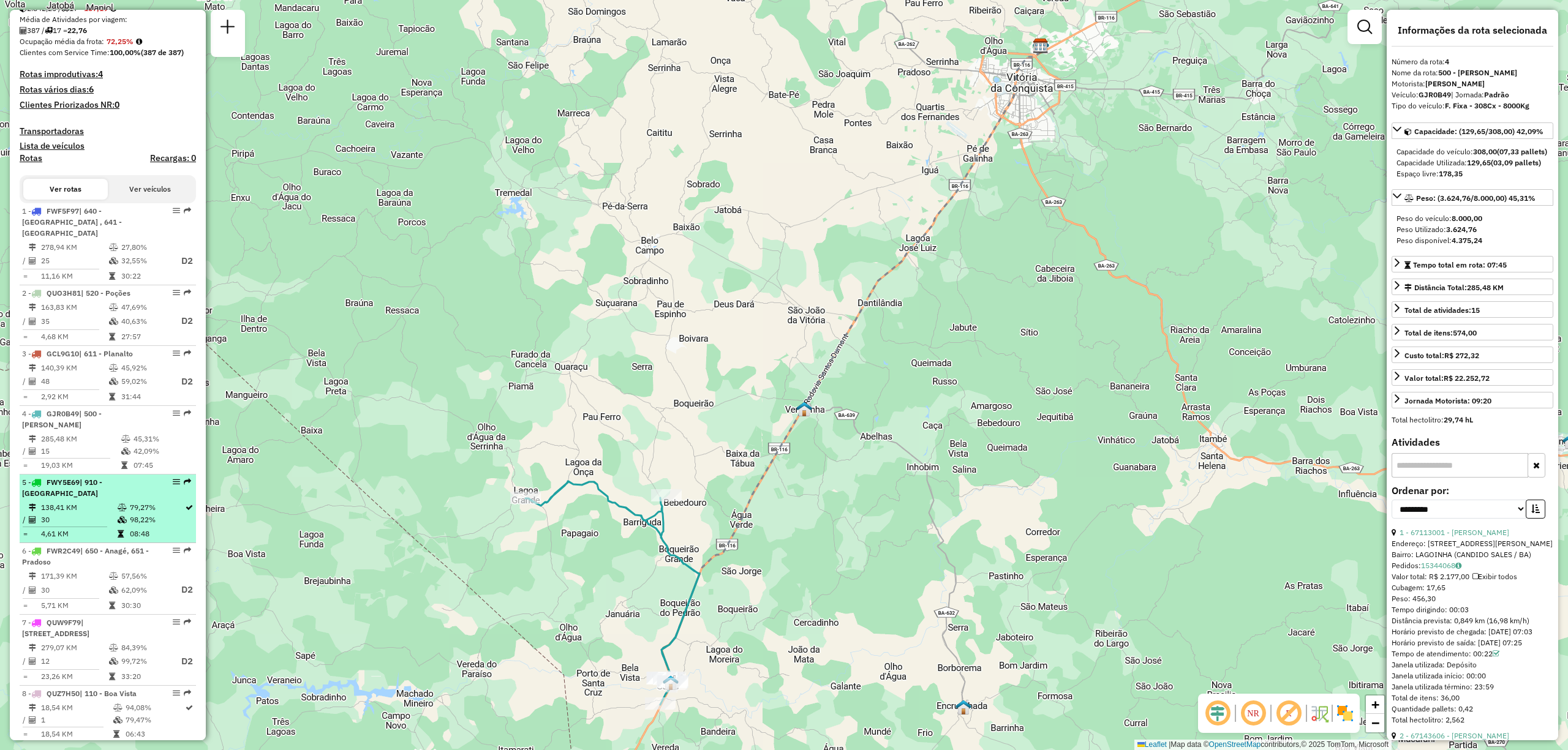
click at [74, 499] on div "5 - FWY5E69 | 910 - Centro de Poções" at bounding box center [87, 487] width 130 height 22
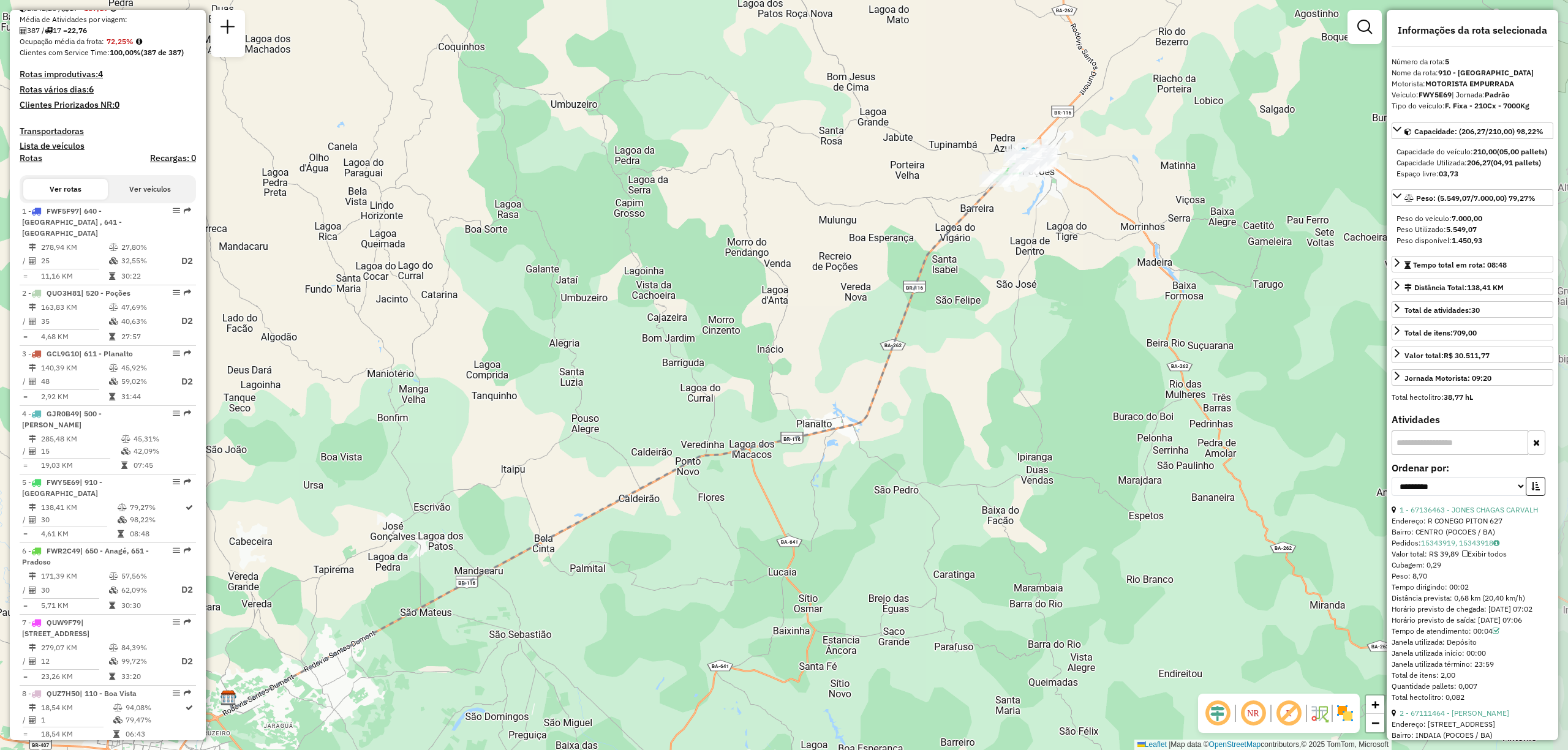
drag, startPoint x: 914, startPoint y: 211, endPoint x: 766, endPoint y: 263, distance: 156.9
click at [766, 263] on div "Janela de atendimento Grade de atendimento Capacidade Transportadoras Veículos …" at bounding box center [784, 375] width 1568 height 750
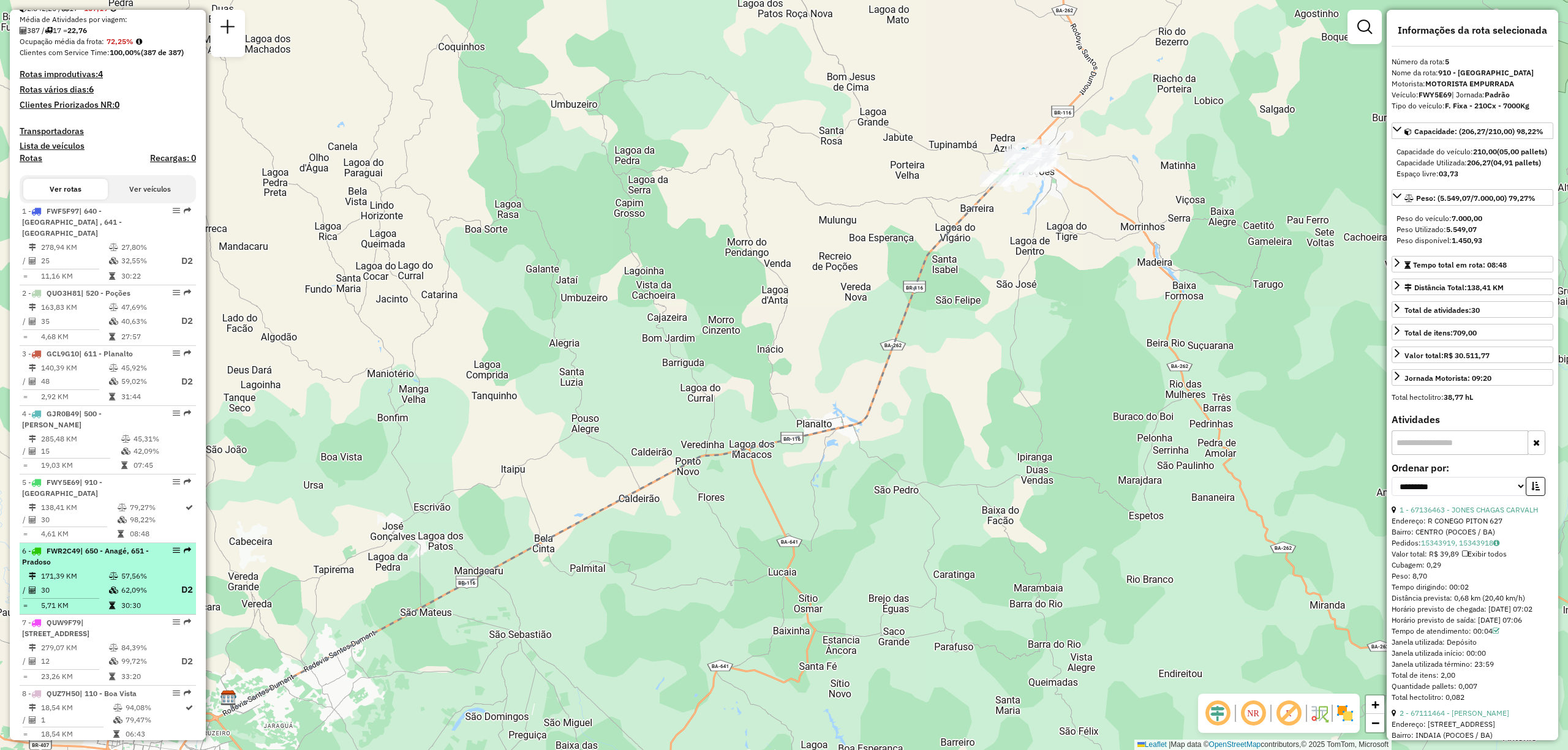
click at [82, 591] on td "30" at bounding box center [74, 590] width 68 height 15
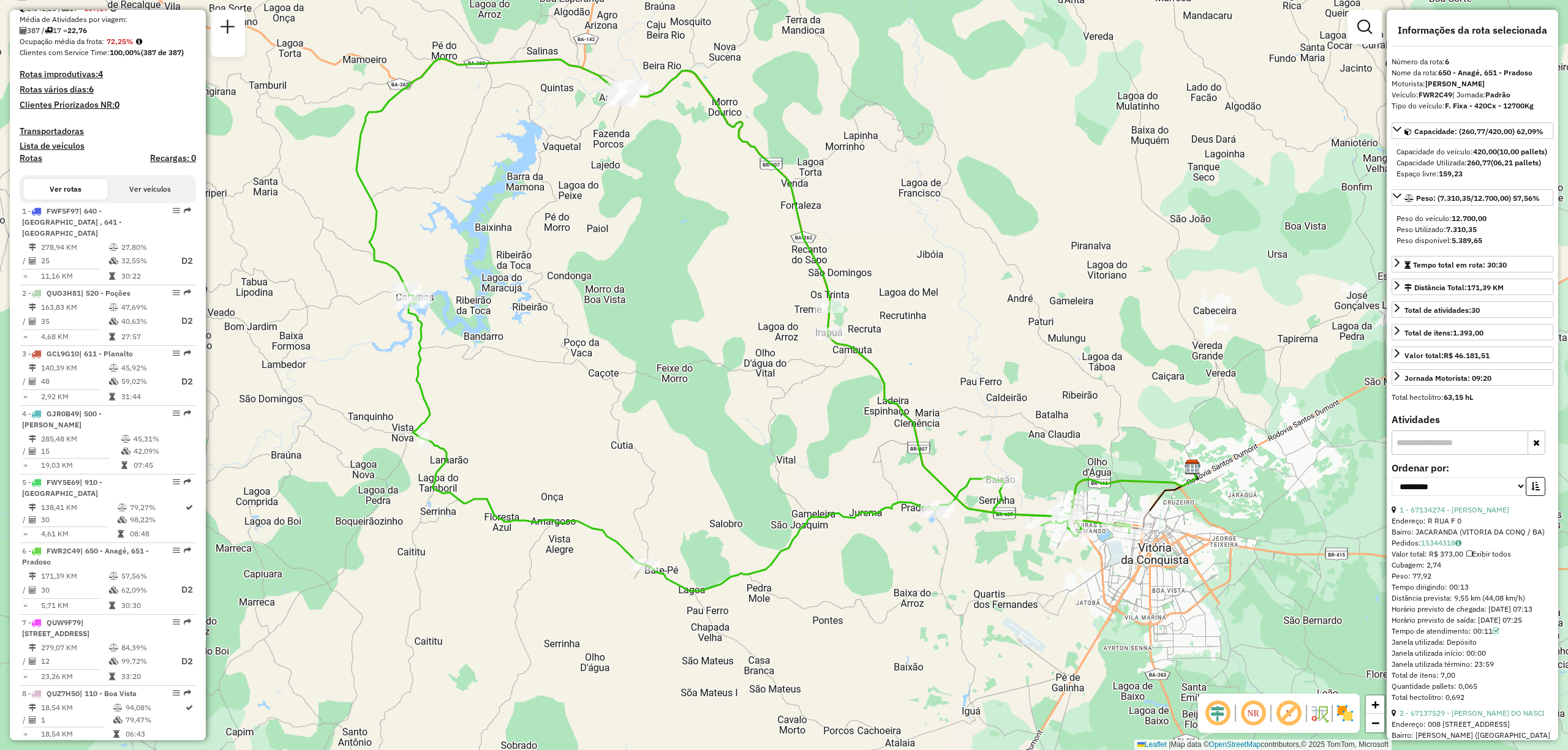
drag, startPoint x: 704, startPoint y: 275, endPoint x: 291, endPoint y: 349, distance: 419.6
click at [694, 225] on div "Janela de atendimento Grade de atendimento Capacidade Transportadoras Veículos …" at bounding box center [784, 375] width 1568 height 750
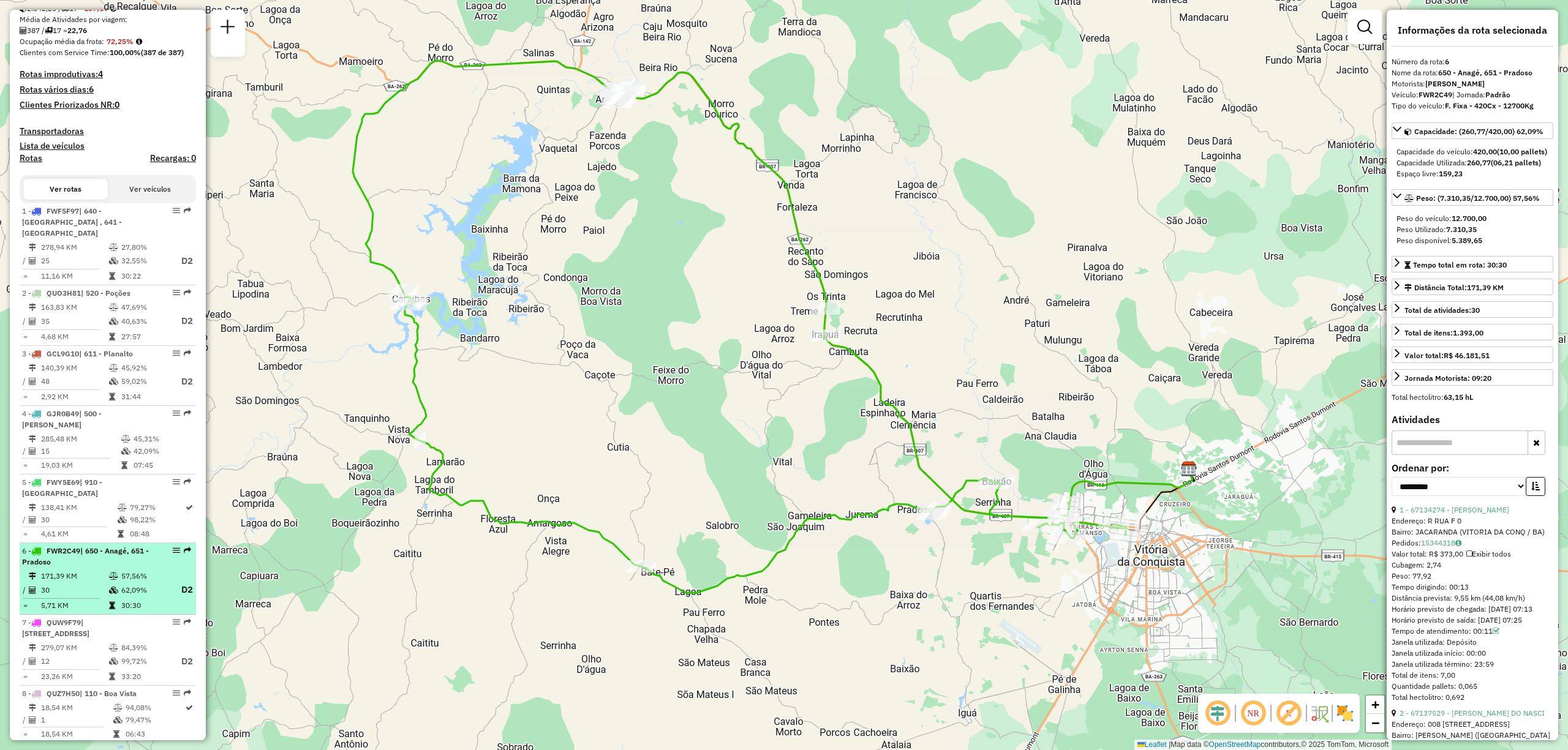
click at [79, 557] on div "6 - FWR2C49 | 650 - Anagé, 651 - Pradoso" at bounding box center [87, 556] width 130 height 22
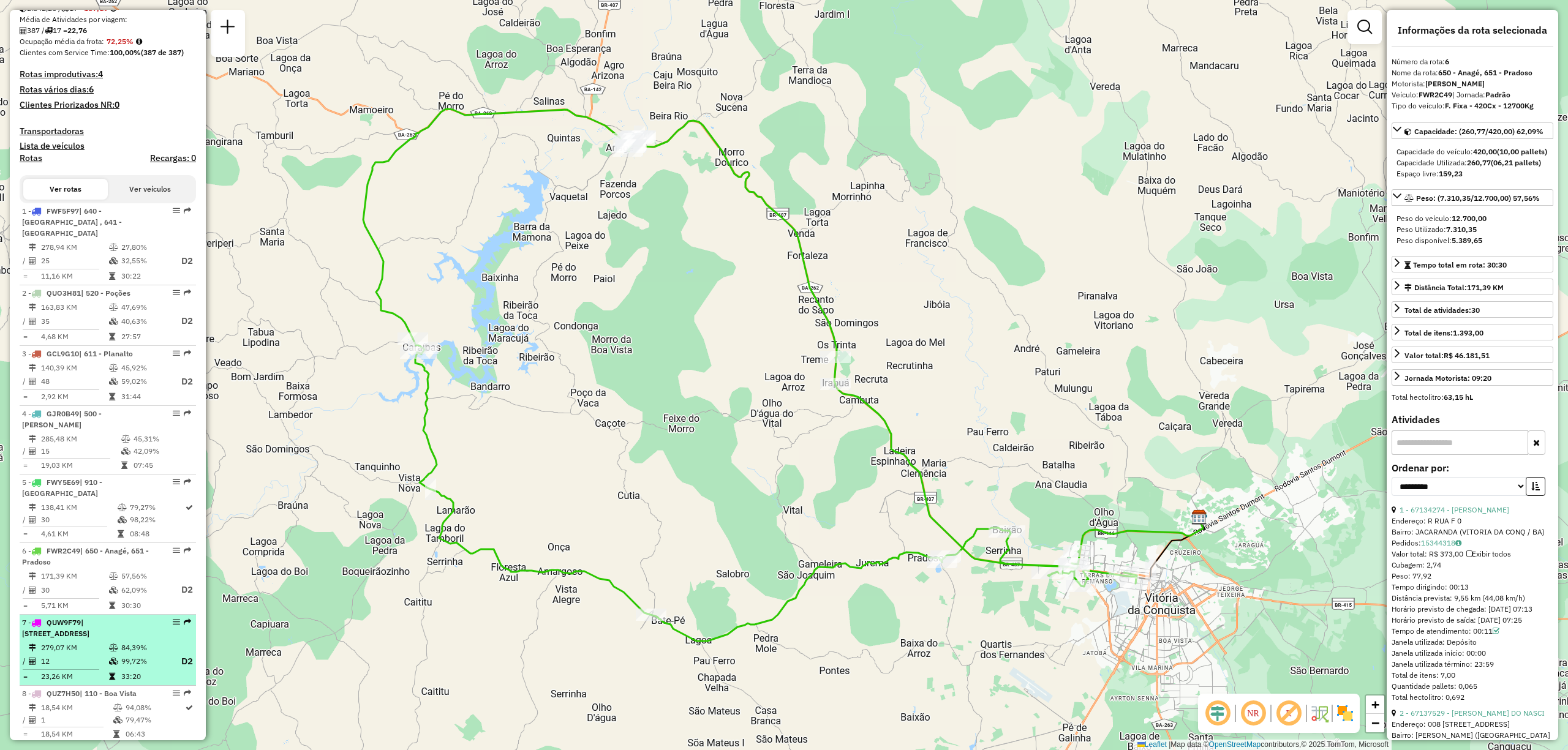
click at [86, 635] on span "| 620 - Encruzilhada , 621 - Inhobim, 622 - Vila do Café" at bounding box center [56, 627] width 68 height 20
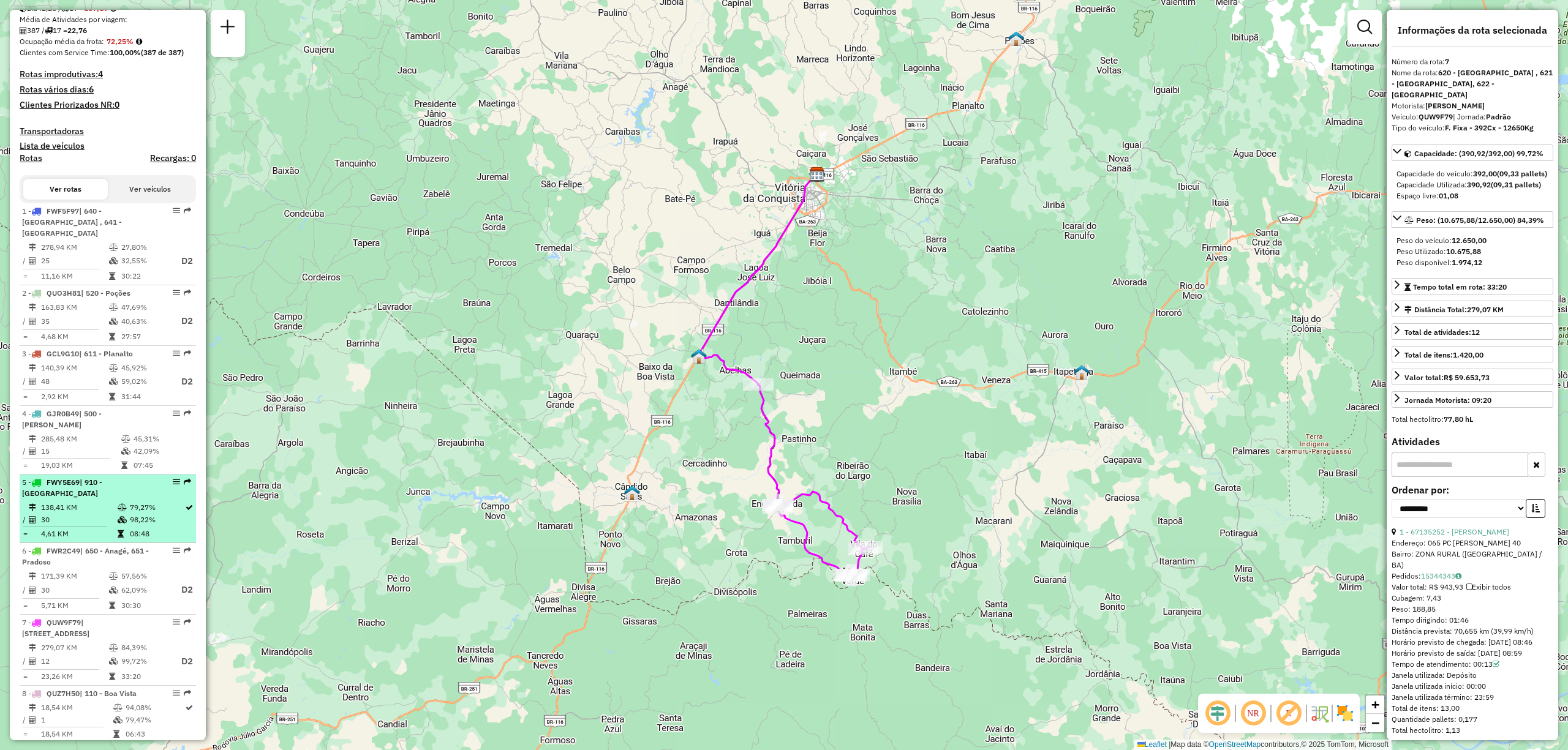
scroll to position [450, 0]
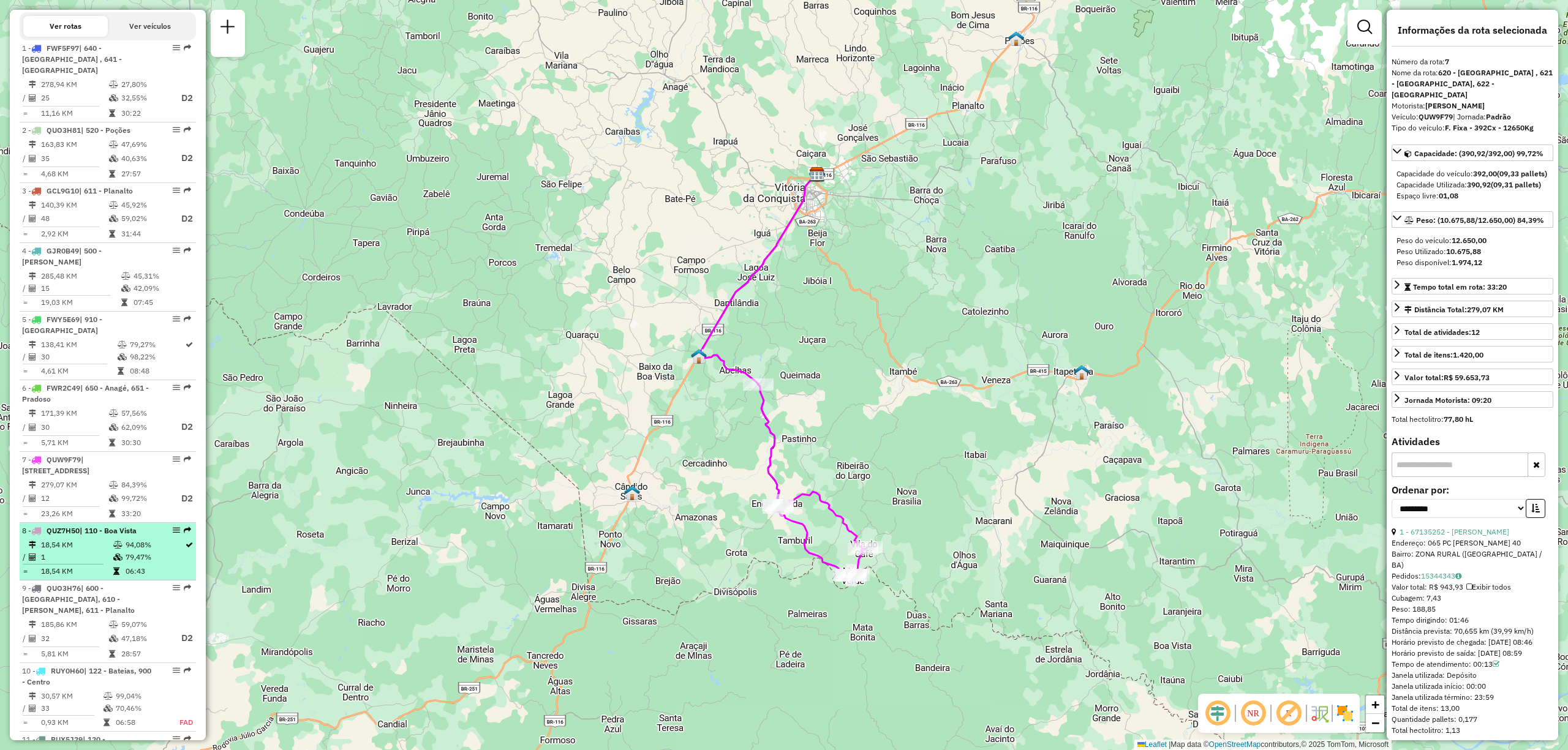
click at [82, 535] on span "| 110 - Boa Vista" at bounding box center [108, 531] width 57 height 9
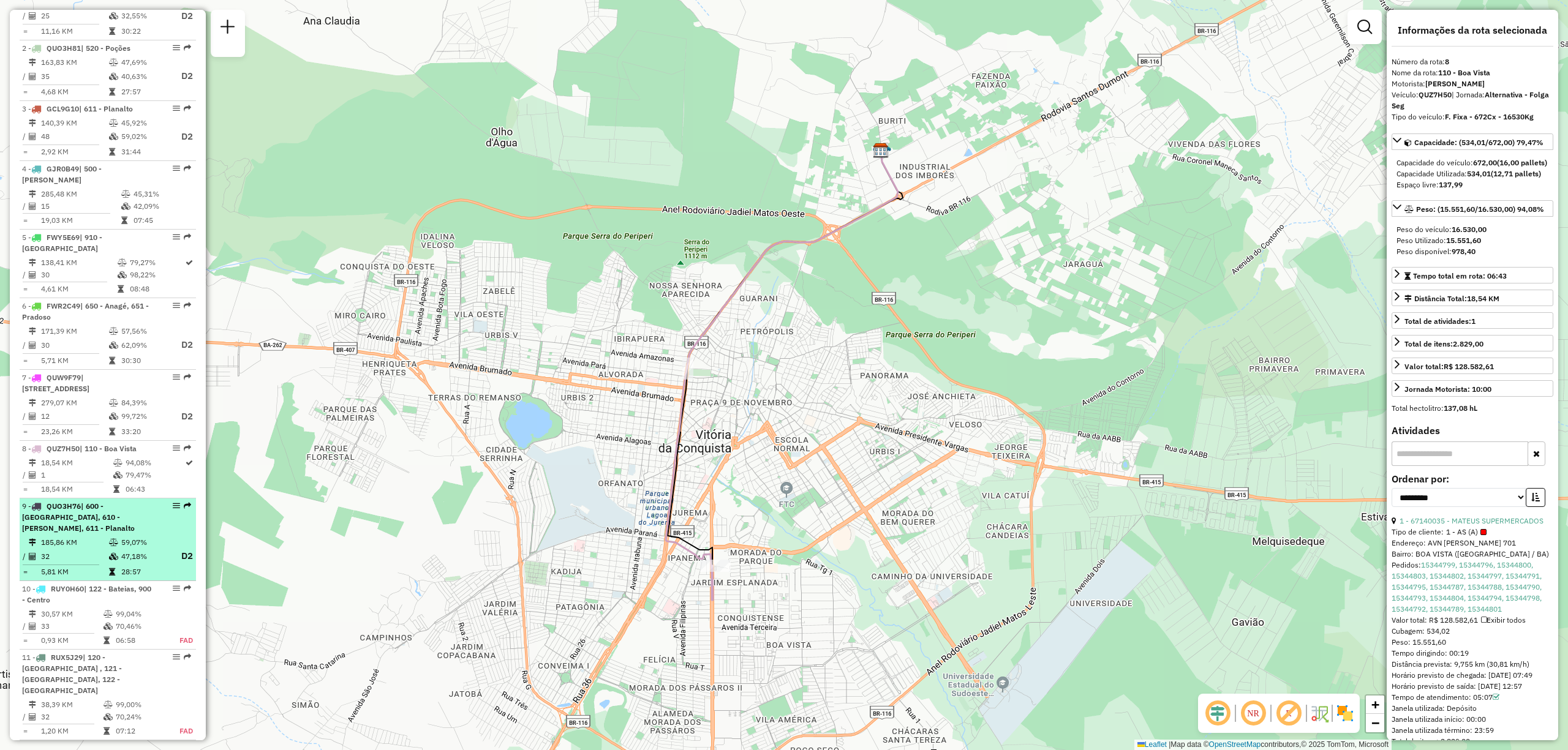
scroll to position [613, 0]
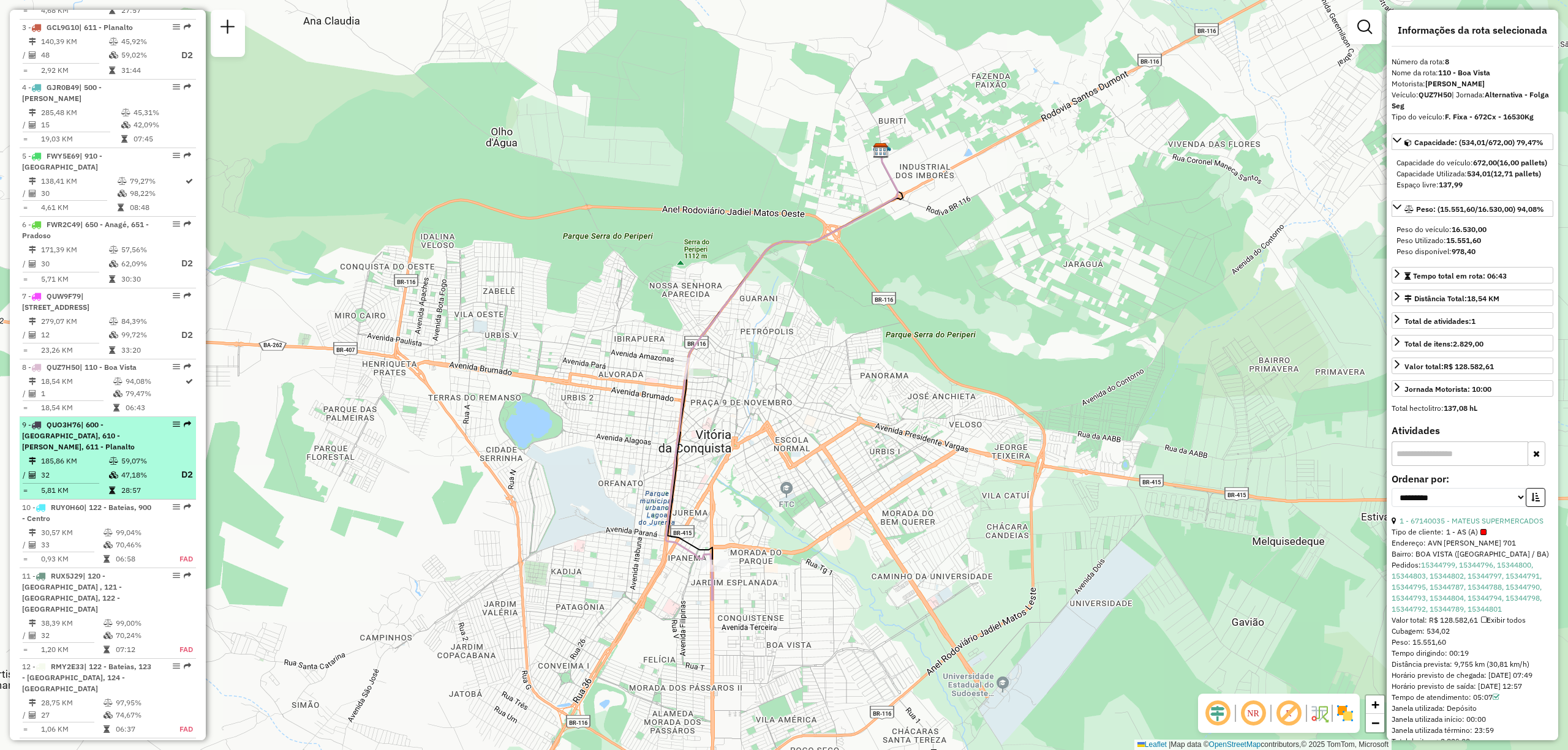
click at [79, 452] on div "9 - QUO3H76 | 600 - Barra do Choça, 610 - José Conçalves, 611 - Planalto" at bounding box center [87, 436] width 130 height 33
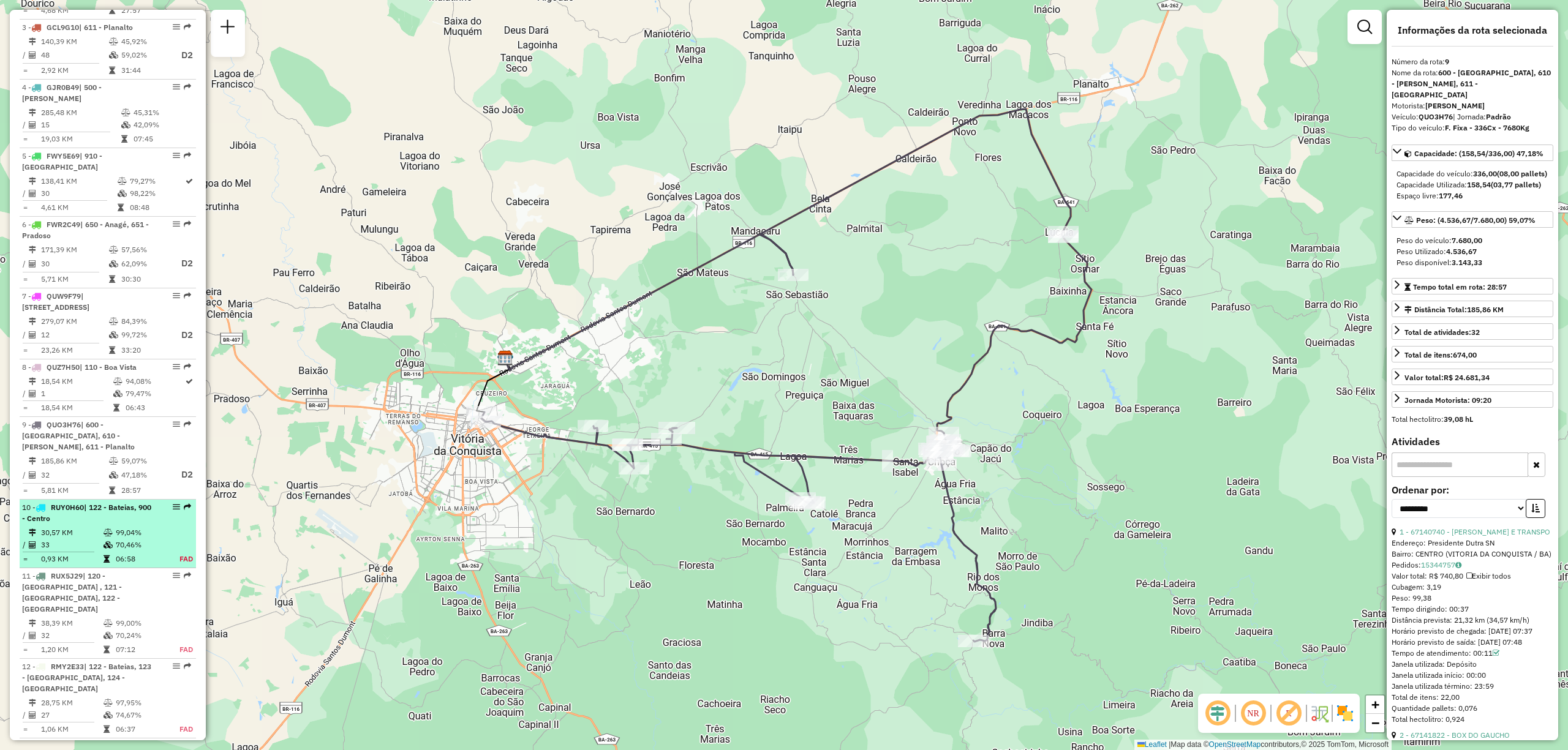
click at [66, 551] on td "33" at bounding box center [72, 544] width 62 height 12
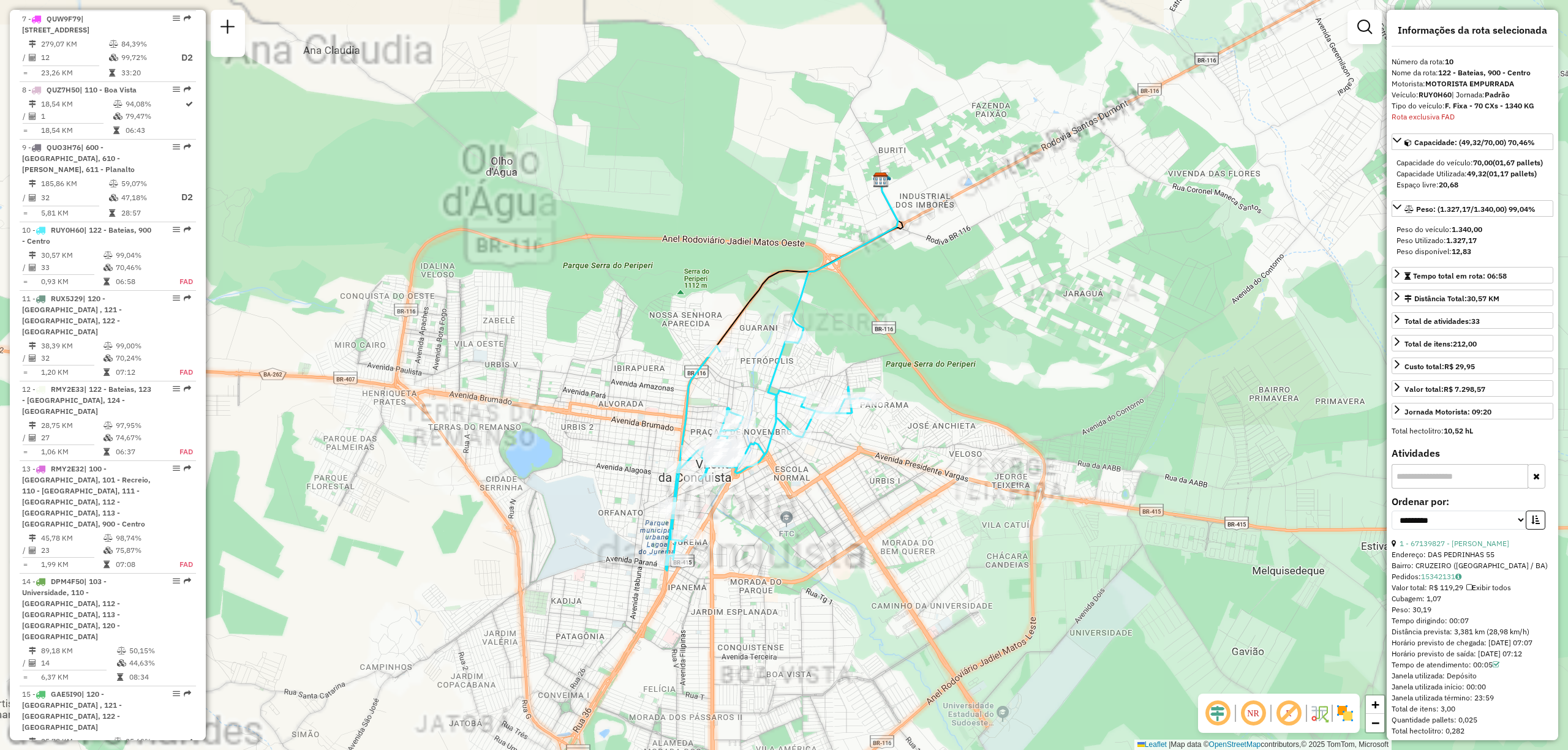
scroll to position [1021, 0]
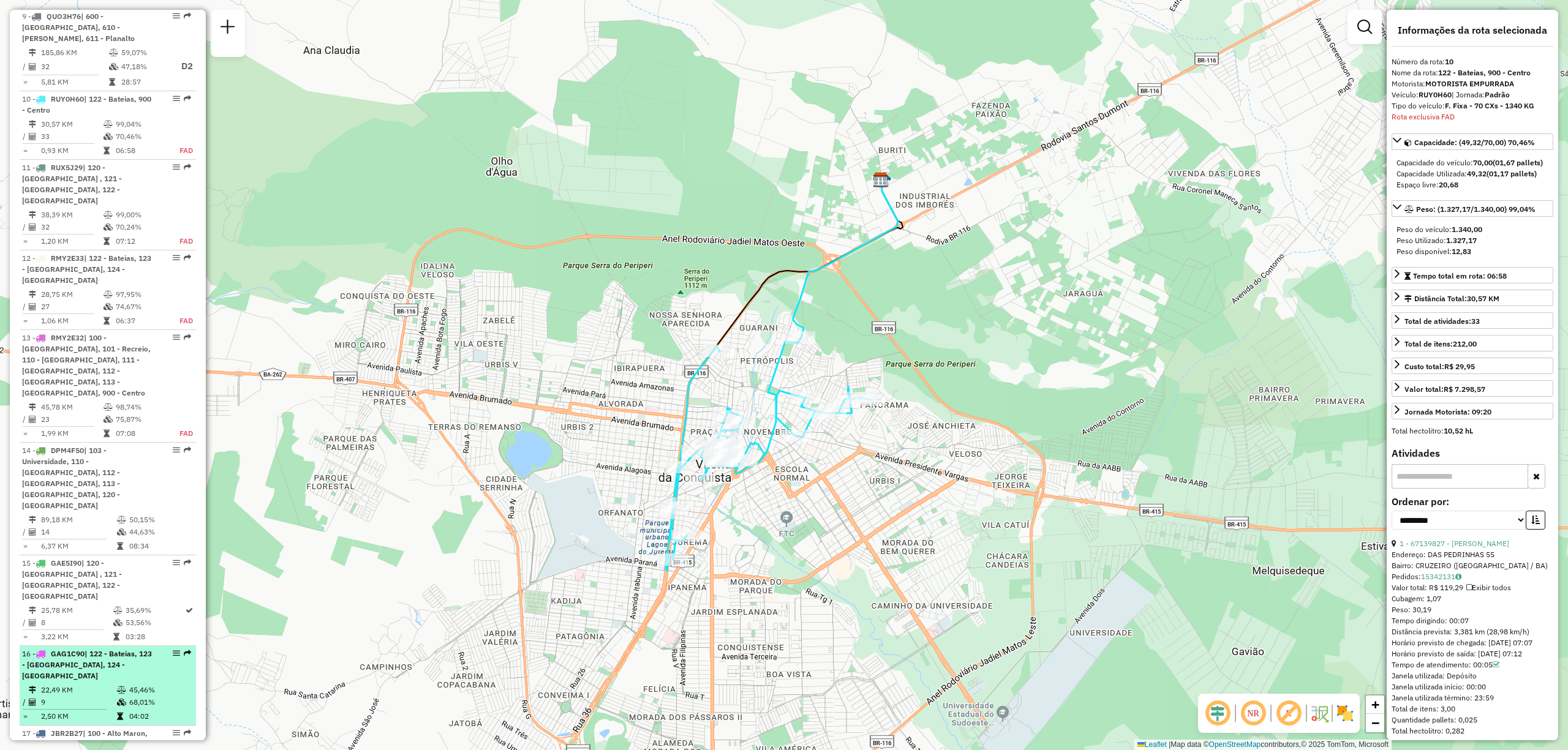
click at [76, 696] on td "9" at bounding box center [78, 702] width 76 height 12
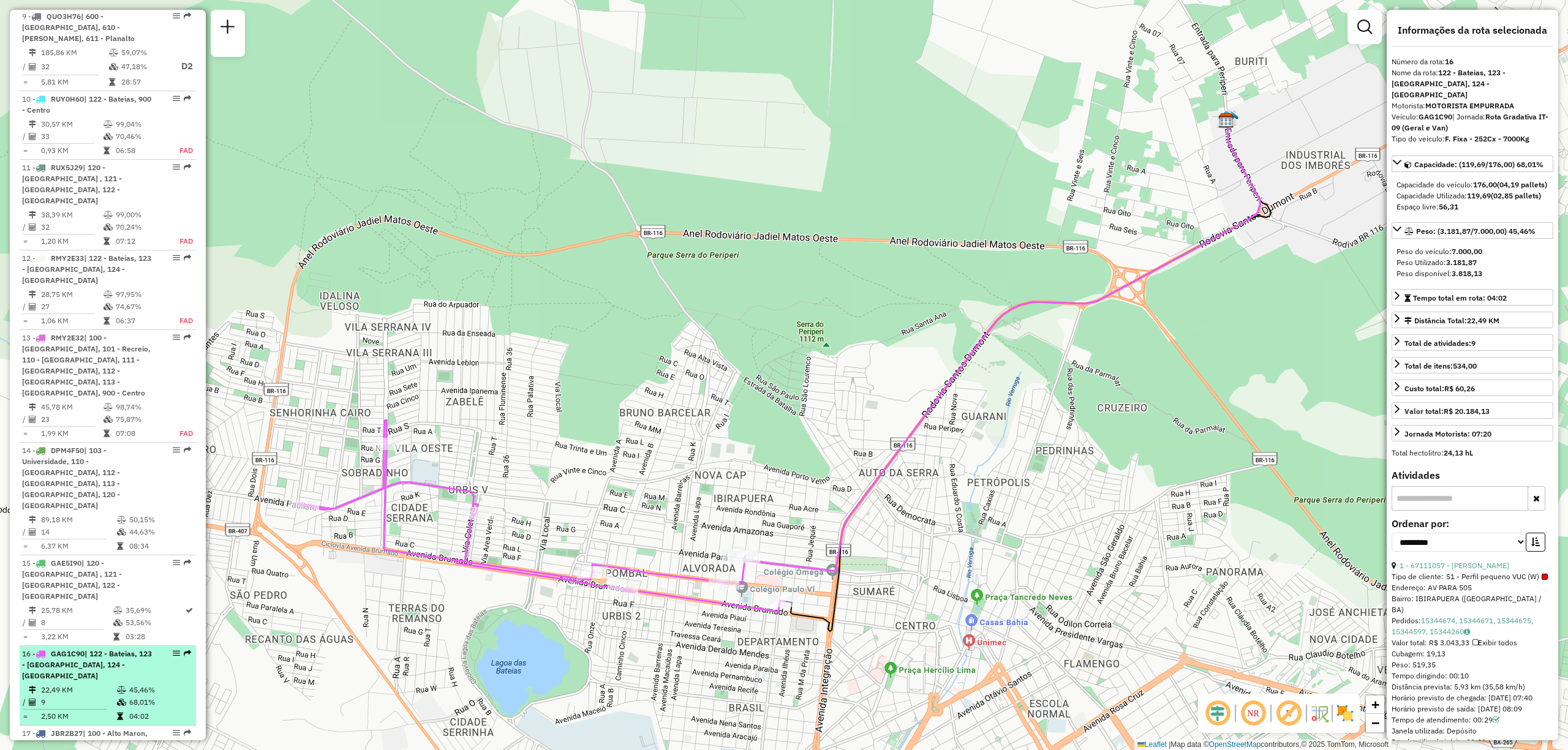
click at [106, 684] on td "22,49 KM" at bounding box center [78, 690] width 76 height 12
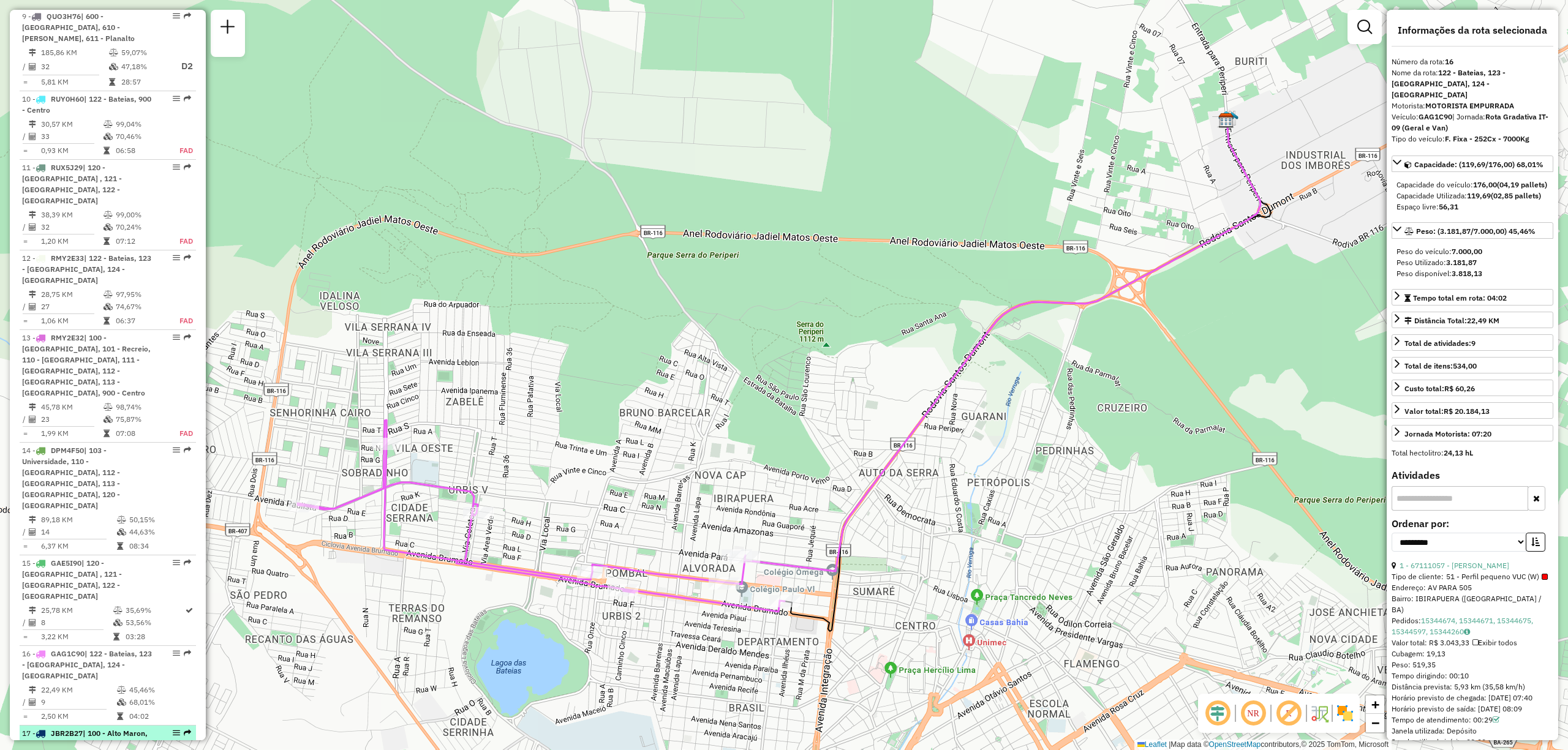
click at [100, 728] on span "| 100 - Alto Maron, 101 - Recreio, 113 - Felícia, 900 - Centro" at bounding box center [84, 743] width 125 height 31
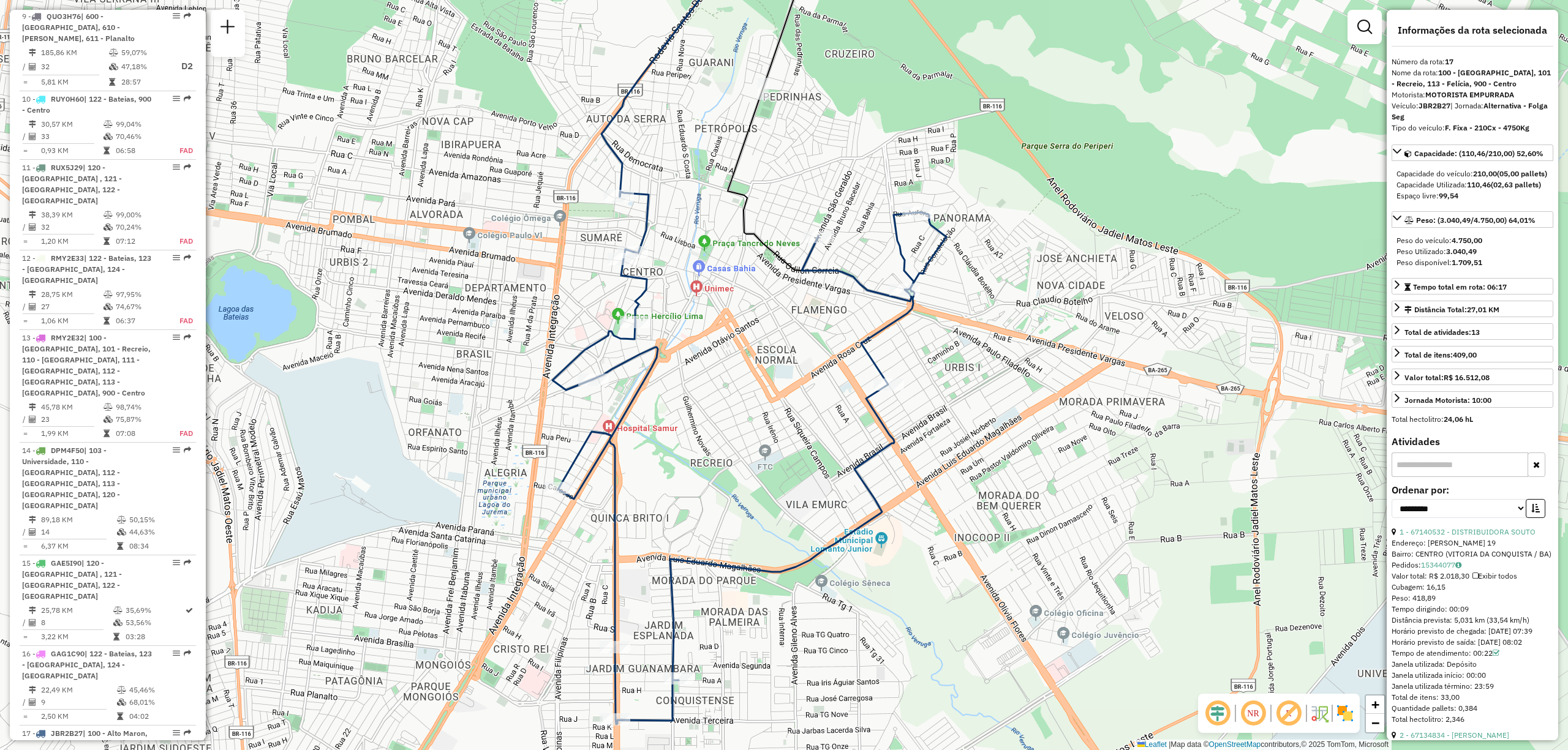
drag, startPoint x: 553, startPoint y: 319, endPoint x: 319, endPoint y: 329, distance: 234.2
click at [319, 329] on div "Janela de atendimento Grade de atendimento Capacidade Transportadoras Veículos …" at bounding box center [784, 375] width 1568 height 750
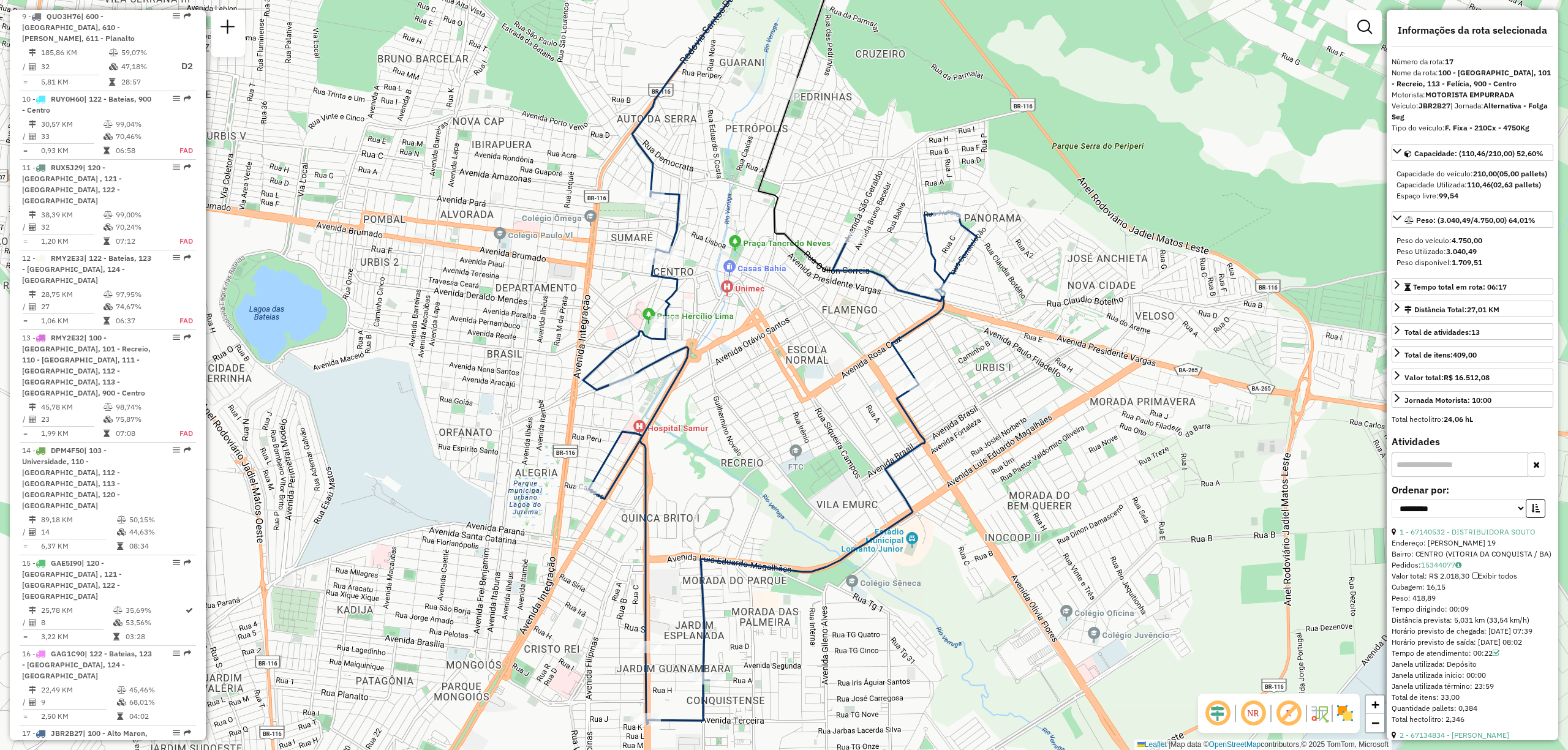
drag, startPoint x: 733, startPoint y: 492, endPoint x: 763, endPoint y: 492, distance: 30.0
click at [763, 492] on div "Janela de atendimento Grade de atendimento Capacidade Transportadoras Veículos …" at bounding box center [784, 375] width 1568 height 750
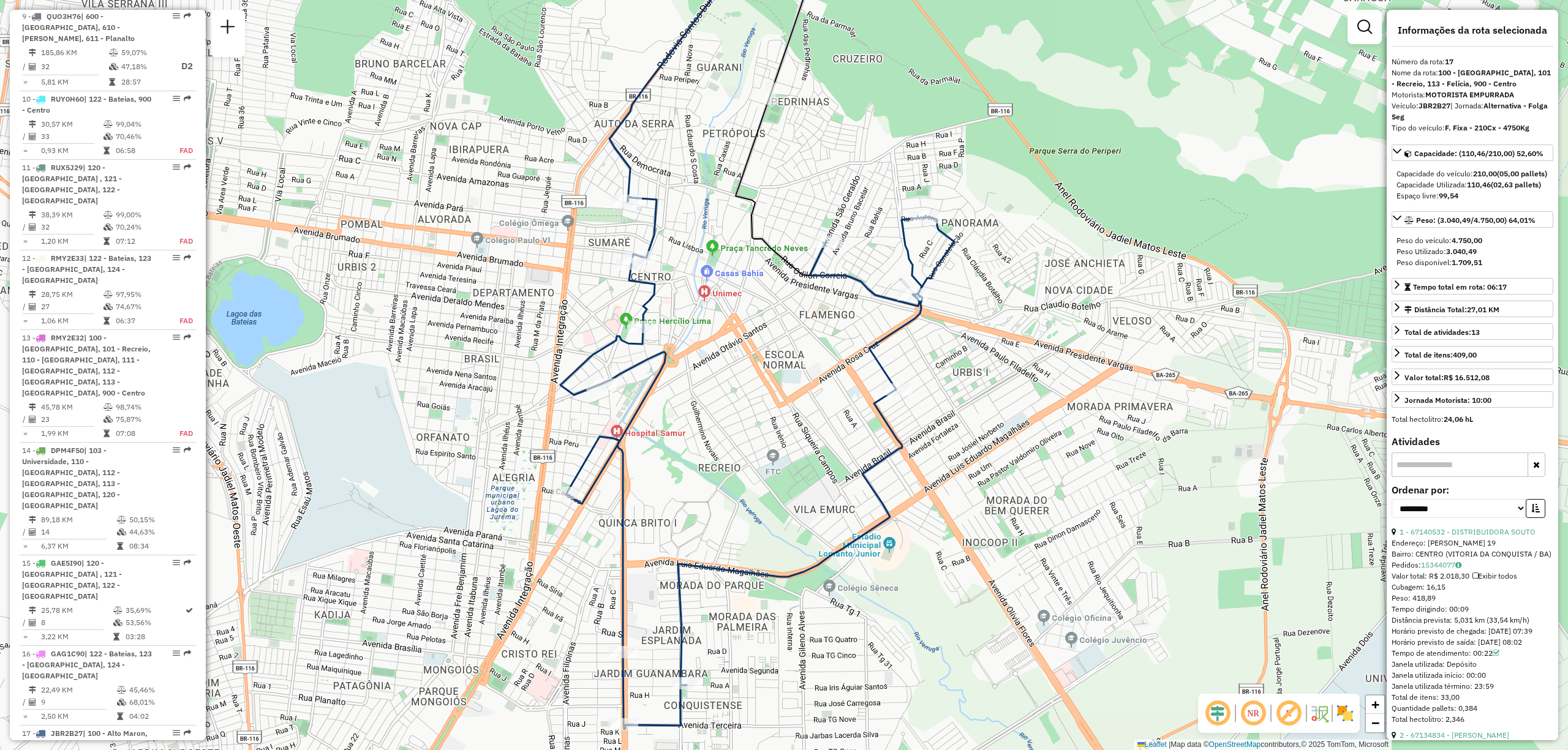
drag, startPoint x: 960, startPoint y: 412, endPoint x: 936, endPoint y: 418, distance: 24.7
click at [936, 418] on div "Janela de atendimento Grade de atendimento Capacidade Transportadoras Veículos …" at bounding box center [784, 375] width 1568 height 750
